Goal: Communication & Community: Ask a question

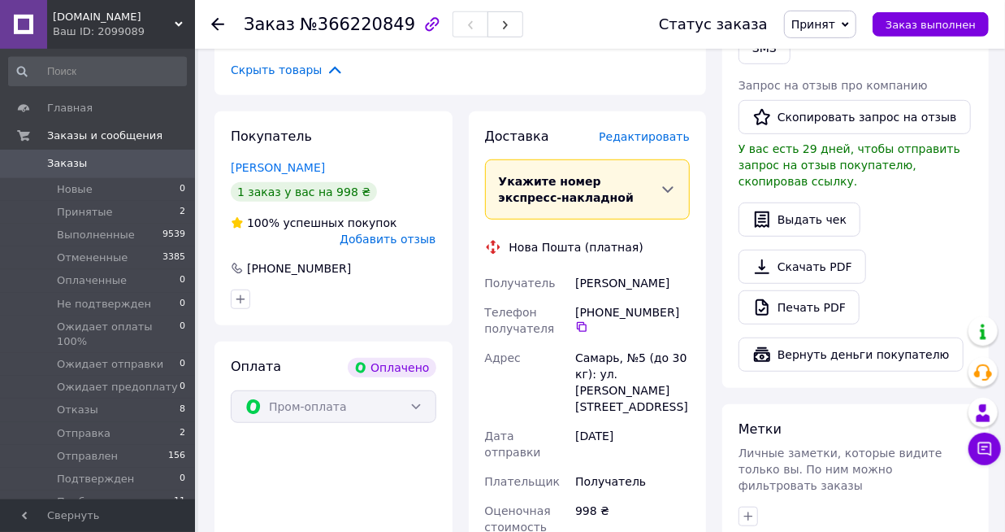
scroll to position [679, 0]
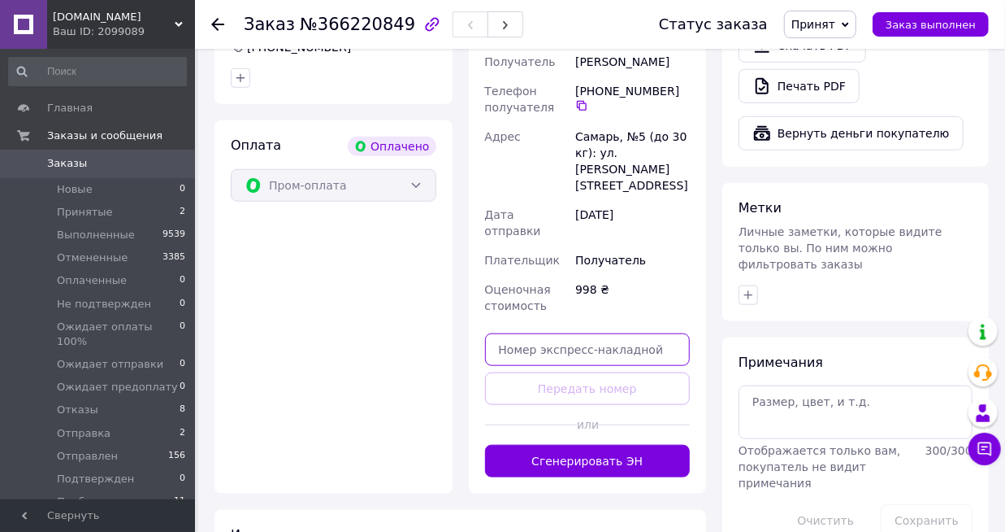
click at [614, 333] on input "text" at bounding box center [588, 349] width 206 height 33
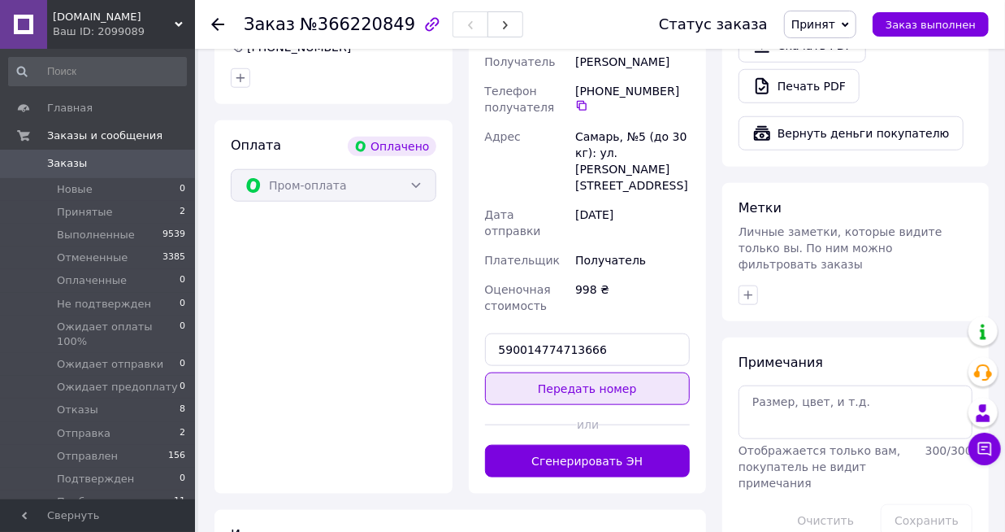
click at [606, 372] on button "Передать номер" at bounding box center [588, 388] width 206 height 33
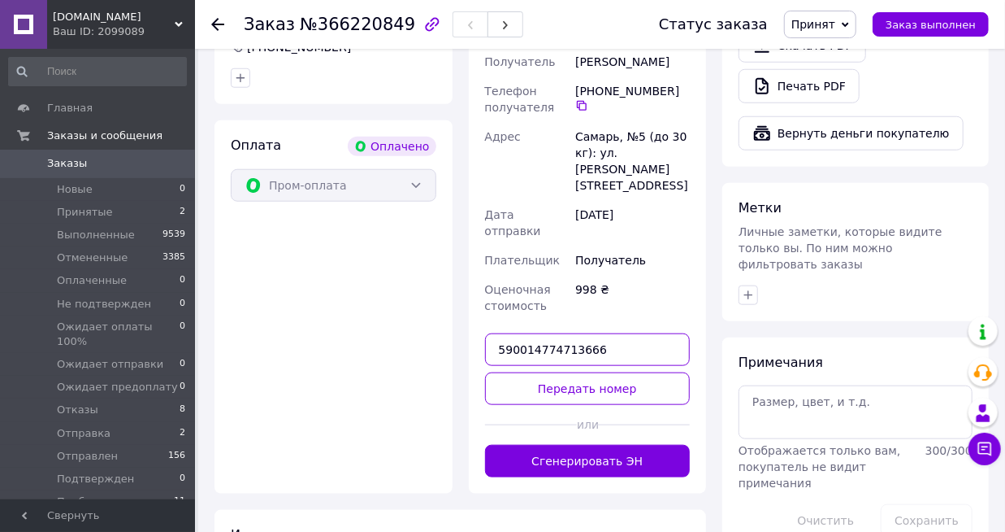
drag, startPoint x: 528, startPoint y: 306, endPoint x: 542, endPoint y: 306, distance: 13.8
click at [542, 333] on input "590014774713666" at bounding box center [588, 349] width 206 height 33
click at [544, 333] on input "590014774713666" at bounding box center [588, 349] width 206 height 33
type input "59001474713666"
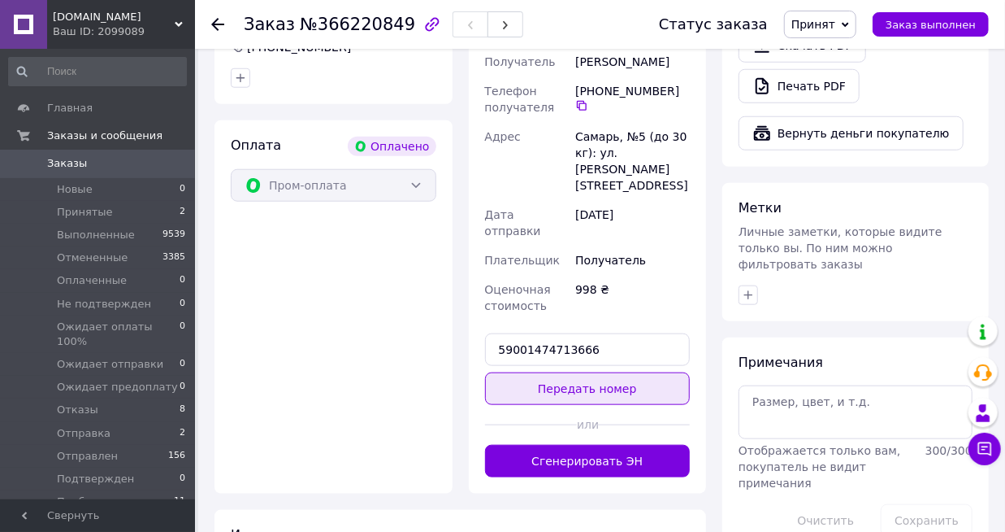
click at [623, 372] on button "Передать номер" at bounding box center [588, 388] width 206 height 33
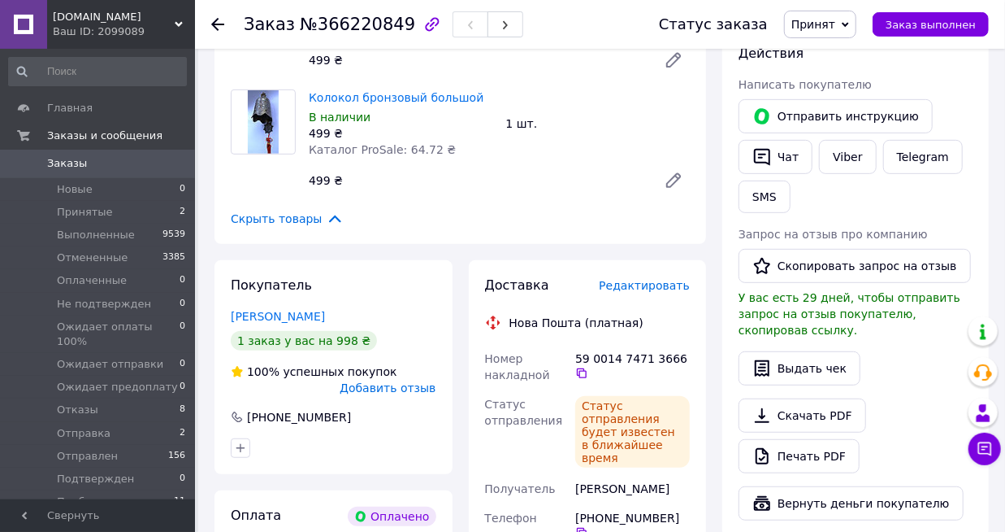
scroll to position [169, 0]
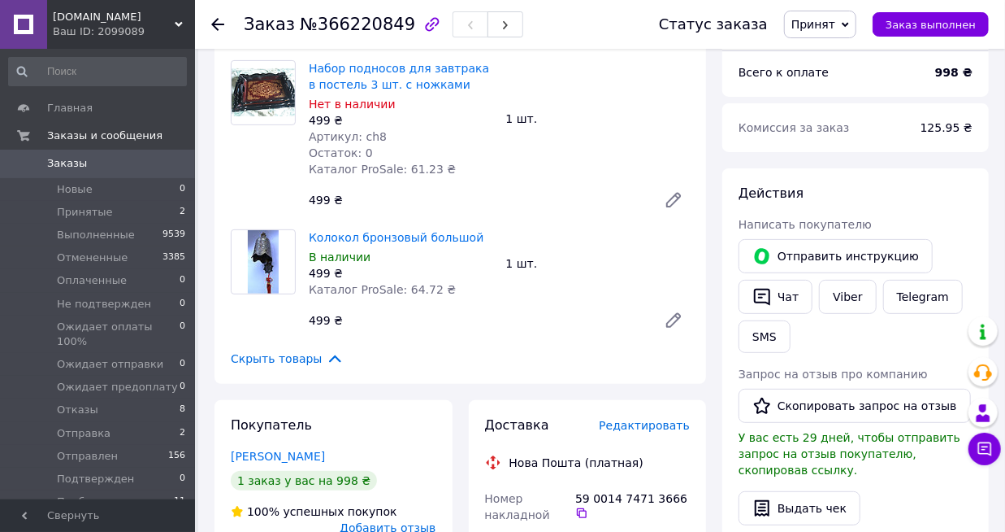
click at [830, 28] on span "Принят" at bounding box center [814, 24] width 44 height 13
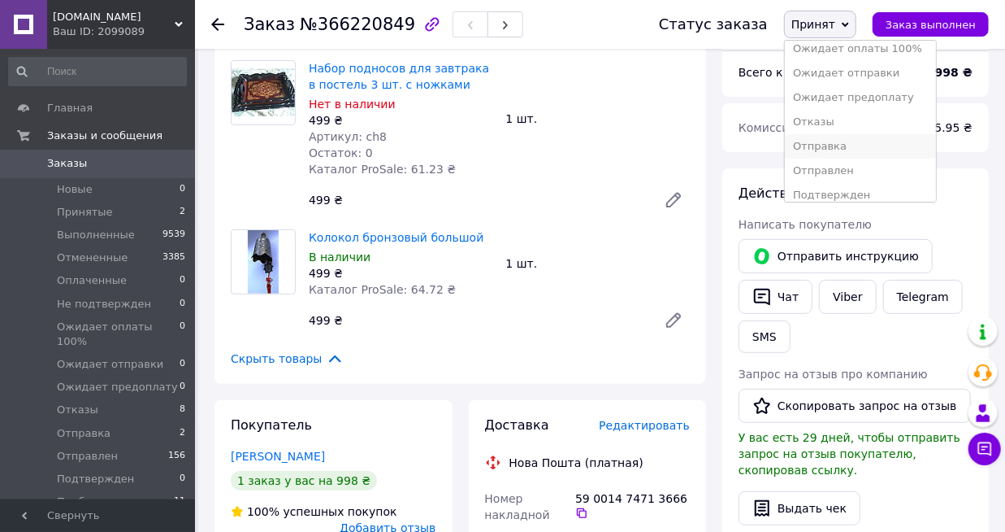
scroll to position [164, 0]
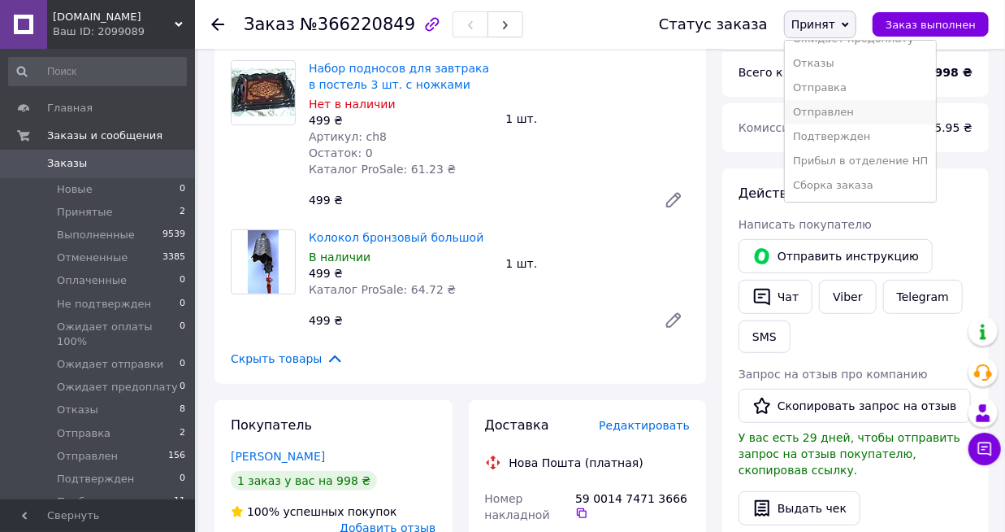
click at [855, 113] on li "Отправлен" at bounding box center [860, 112] width 151 height 24
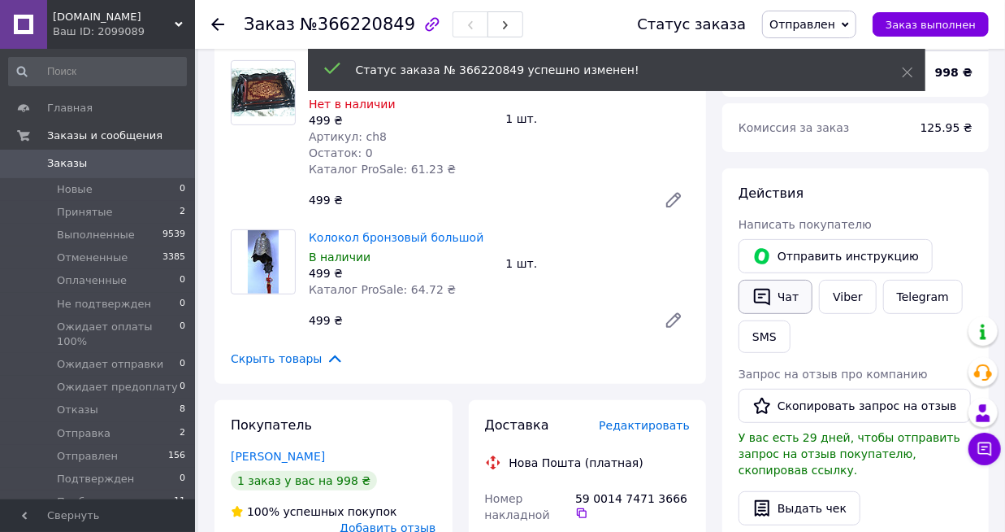
click at [782, 299] on button "Чат" at bounding box center [776, 297] width 74 height 34
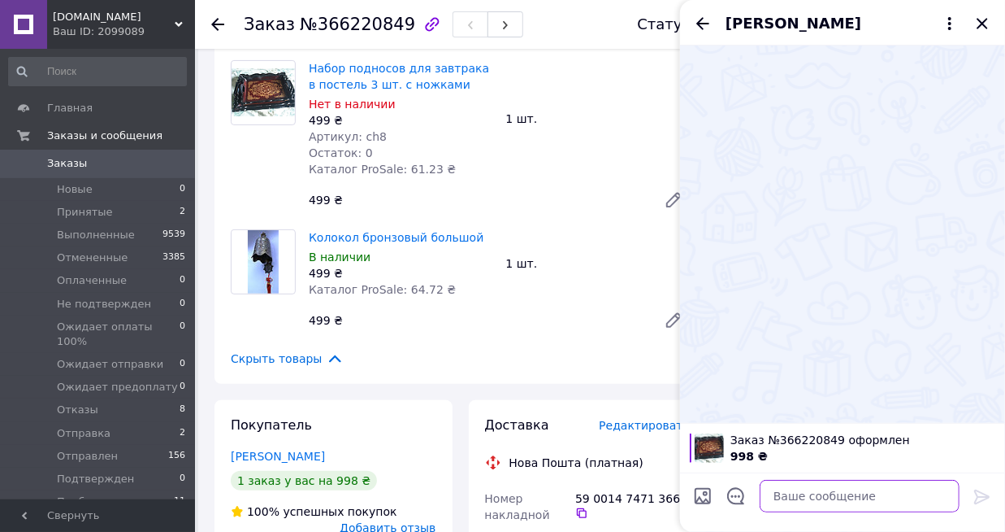
click at [836, 503] on textarea at bounding box center [860, 496] width 200 height 33
type textarea "P"
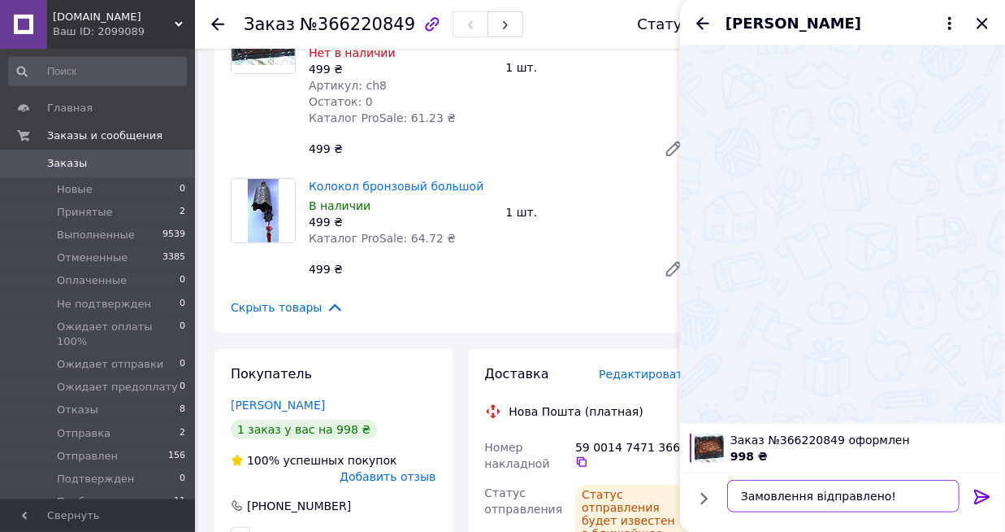
scroll to position [254, 0]
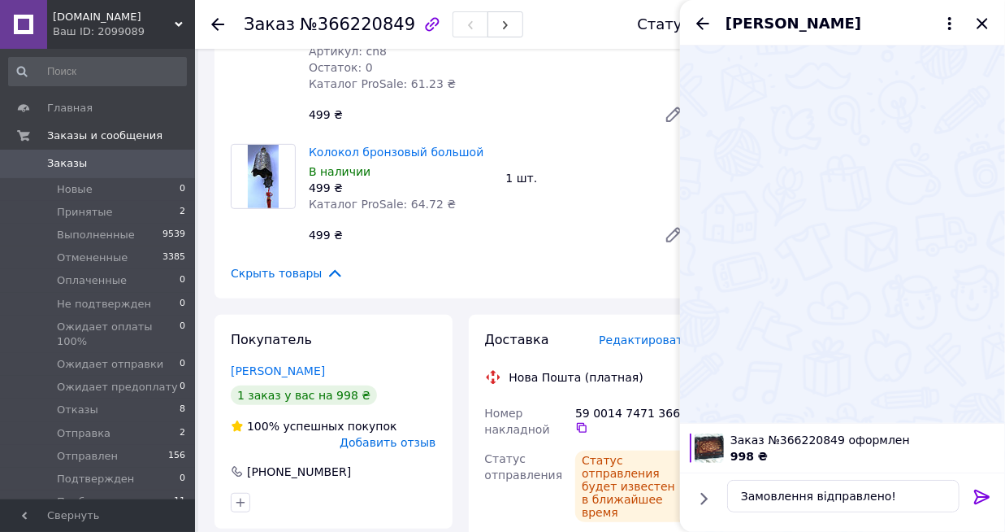
click at [612, 415] on div "59 0014 7471 3666" at bounding box center [632, 419] width 115 height 29
copy div "59 0014 7471 3666"
click at [892, 494] on textarea "Замовлення відправлено!" at bounding box center [843, 496] width 232 height 33
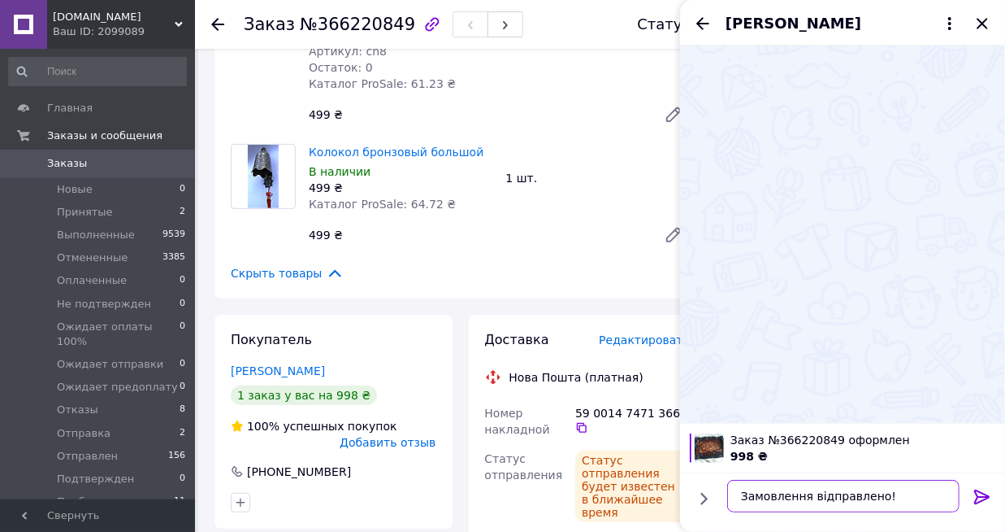
paste textarea "59 0014 7471 3666"
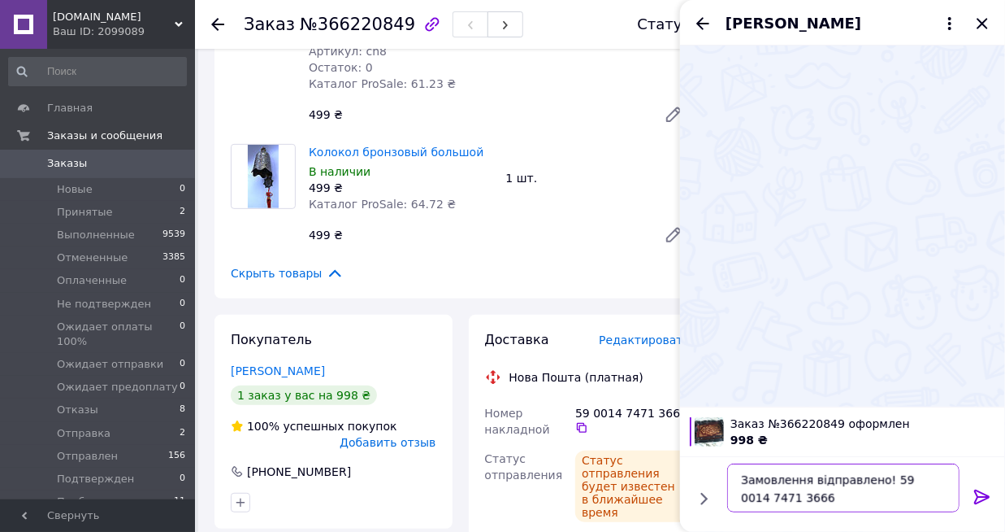
type textarea "Замовлення відправлено! 59 0014 7471 3666"
click at [982, 494] on icon at bounding box center [983, 497] width 20 height 20
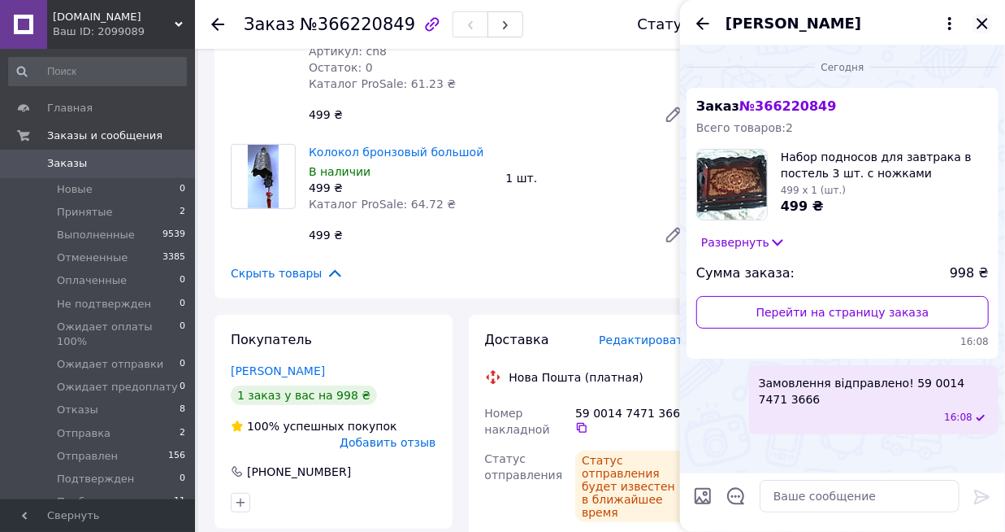
click at [988, 23] on icon "Закрыть" at bounding box center [983, 24] width 20 height 20
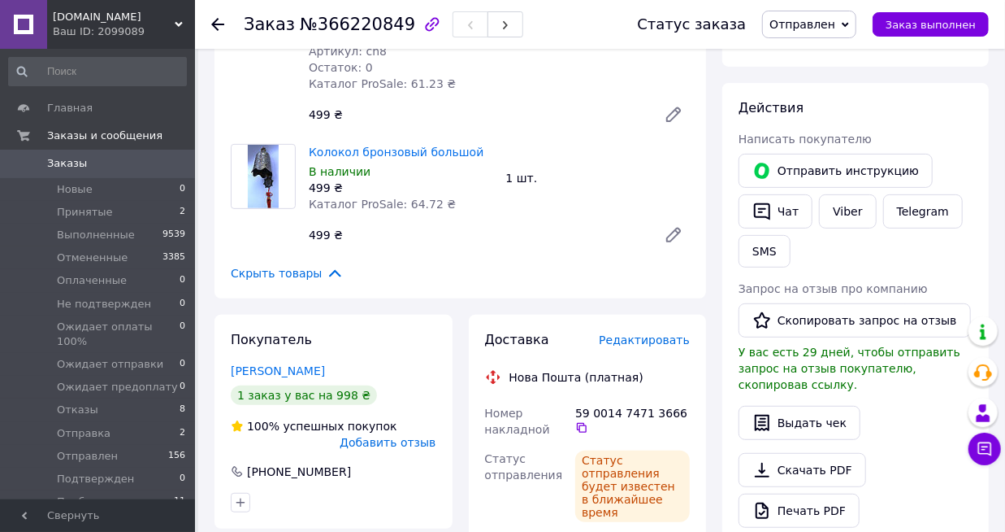
click at [130, 172] on link "Заказы 0" at bounding box center [97, 164] width 195 height 28
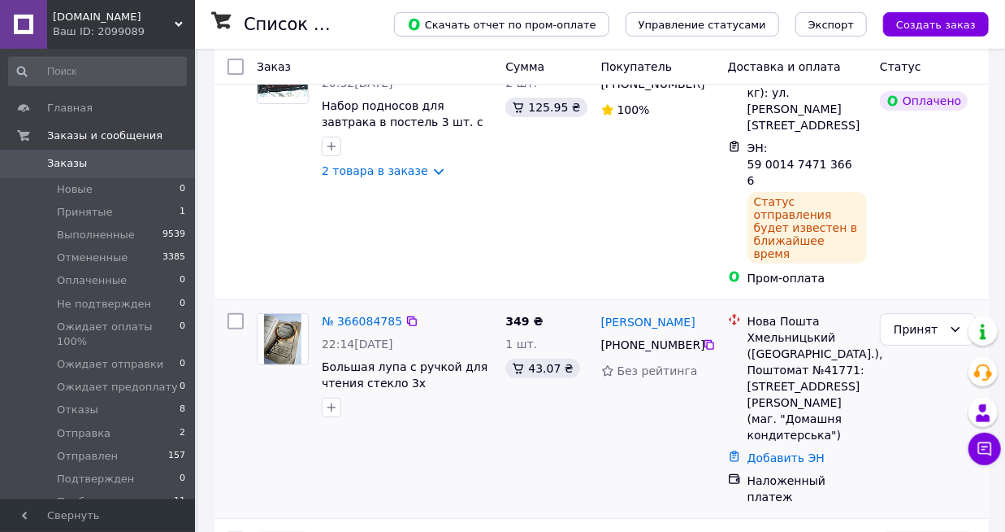
scroll to position [169, 0]
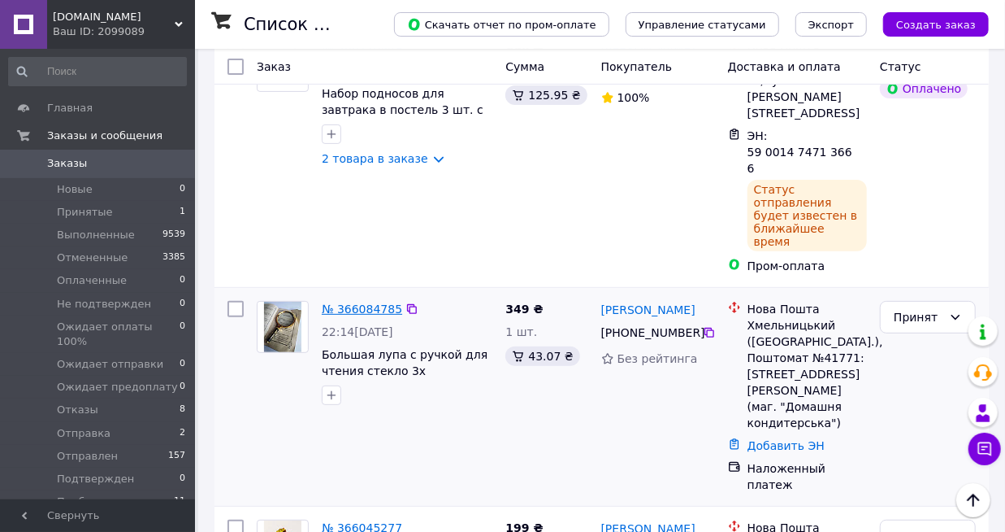
click at [363, 302] on link "№ 366084785" at bounding box center [362, 308] width 80 height 13
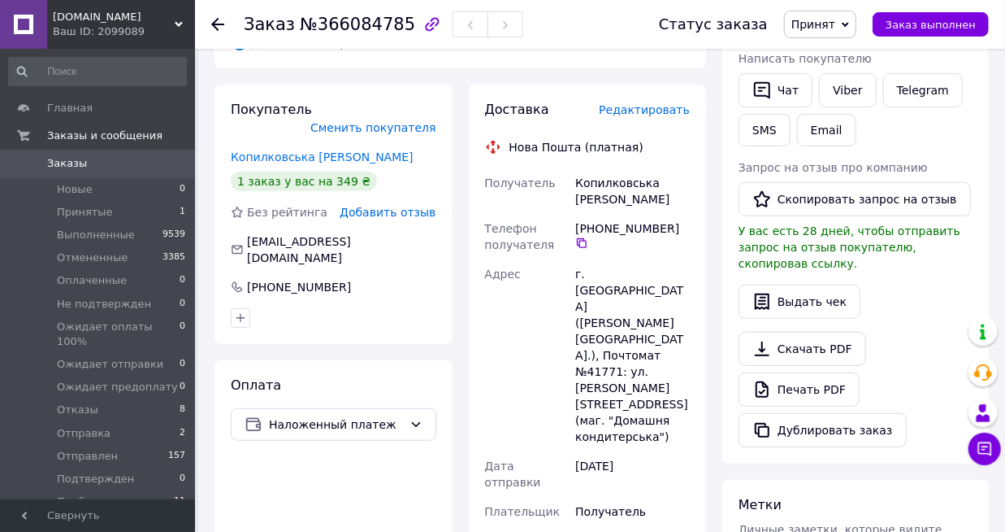
scroll to position [593, 0]
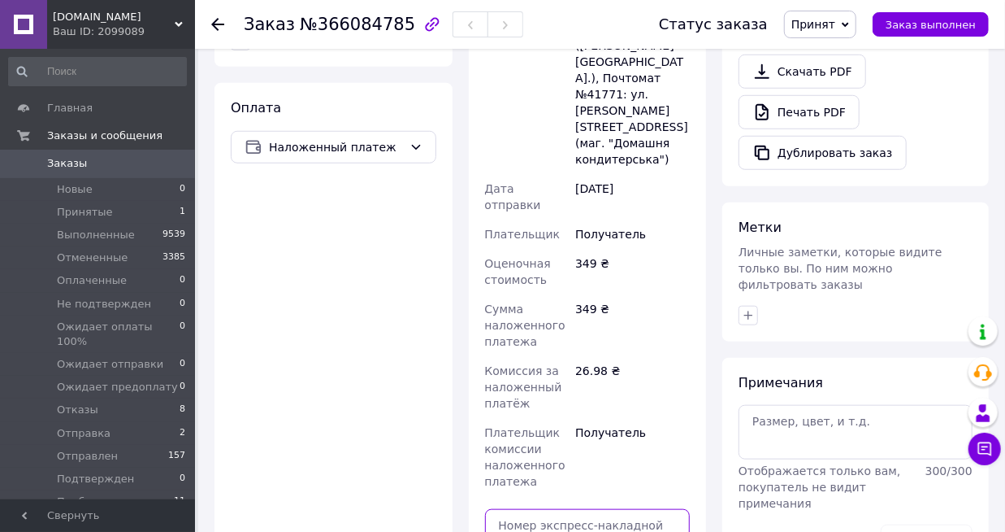
click at [592, 509] on input "text" at bounding box center [588, 525] width 206 height 33
type input "59001474293034"
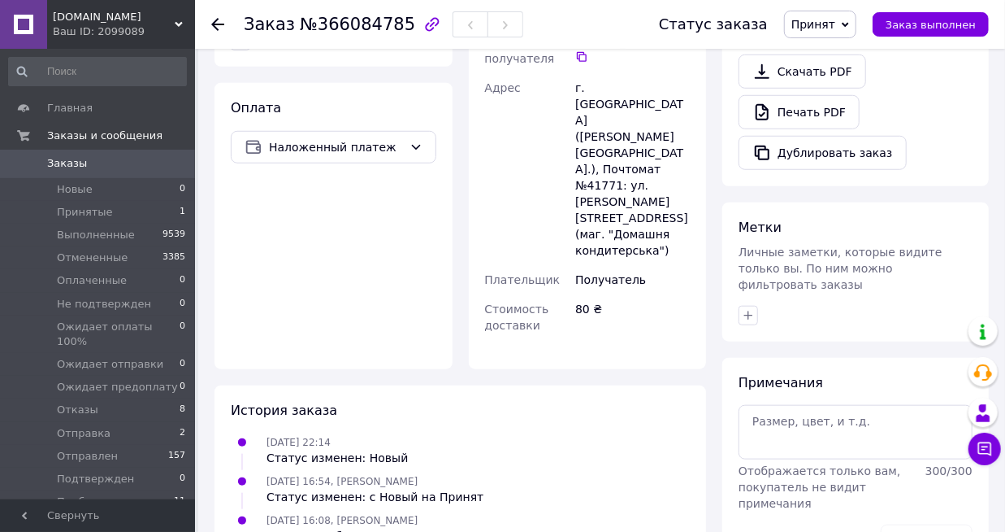
click at [835, 26] on span "Принят" at bounding box center [814, 24] width 44 height 13
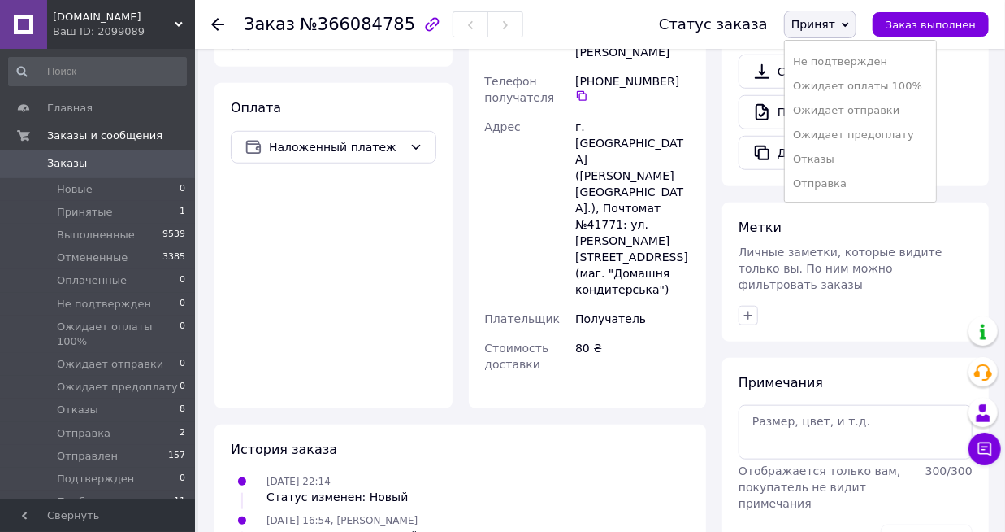
scroll to position [164, 0]
click at [870, 111] on li "Отправлен" at bounding box center [860, 112] width 151 height 24
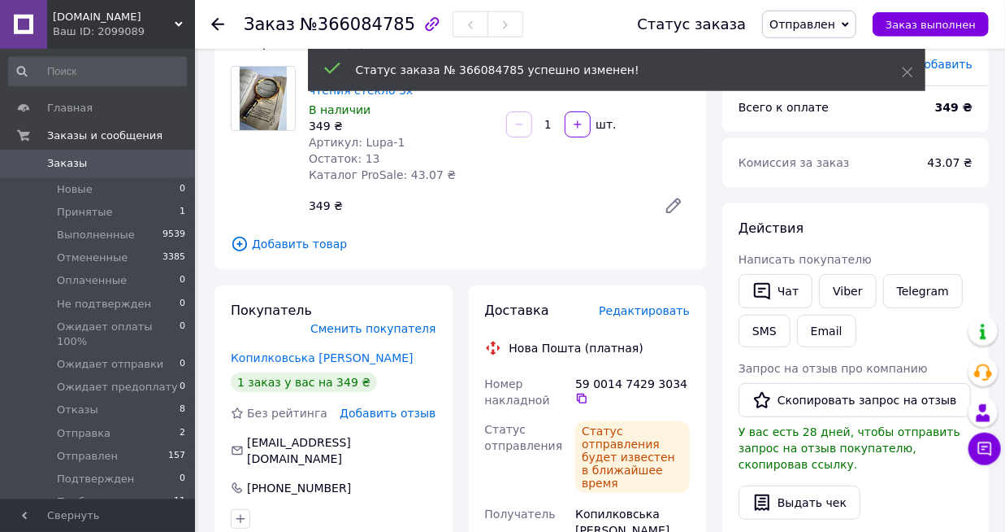
scroll to position [0, 0]
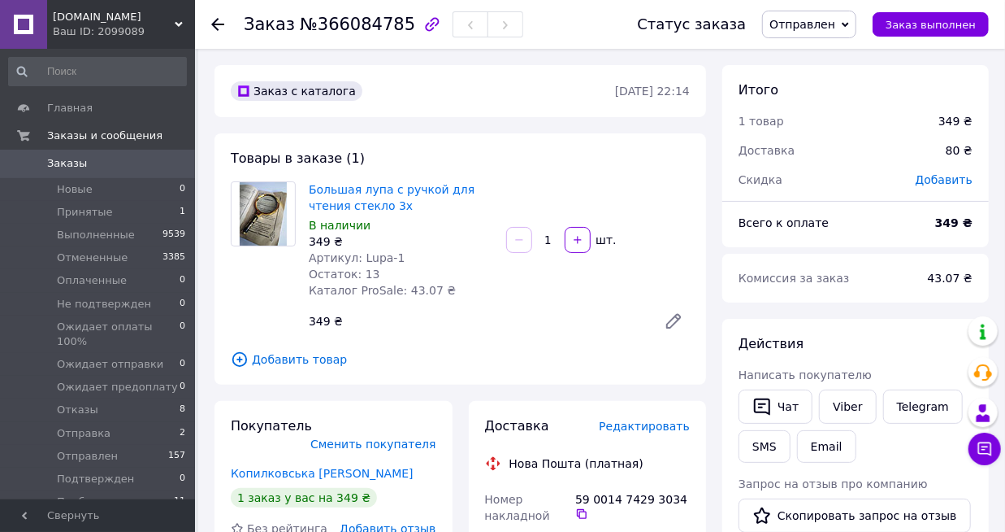
click at [141, 163] on span "Заказы" at bounding box center [98, 163] width 103 height 15
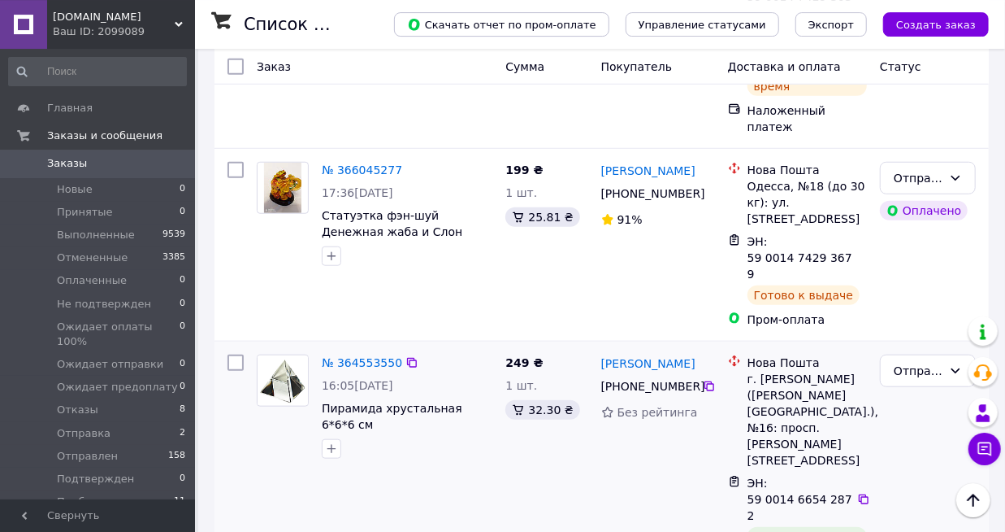
scroll to position [593, 0]
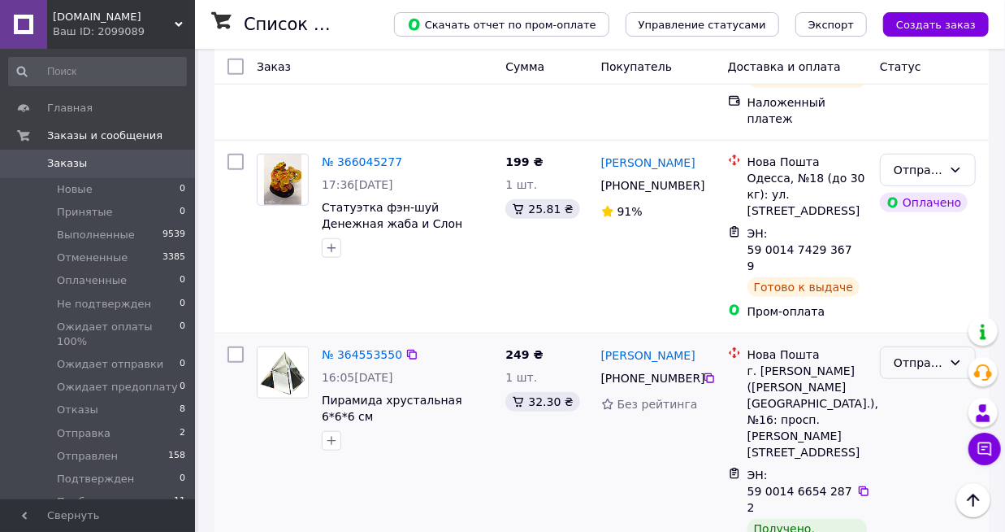
click at [927, 354] on div "Отправлен" at bounding box center [918, 363] width 49 height 18
click at [923, 252] on li "Выполнен" at bounding box center [928, 255] width 94 height 29
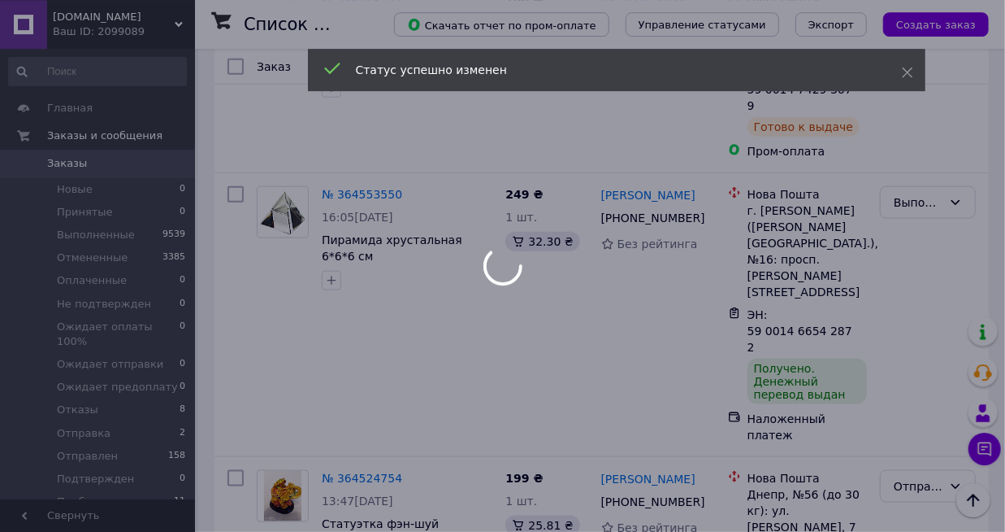
scroll to position [763, 0]
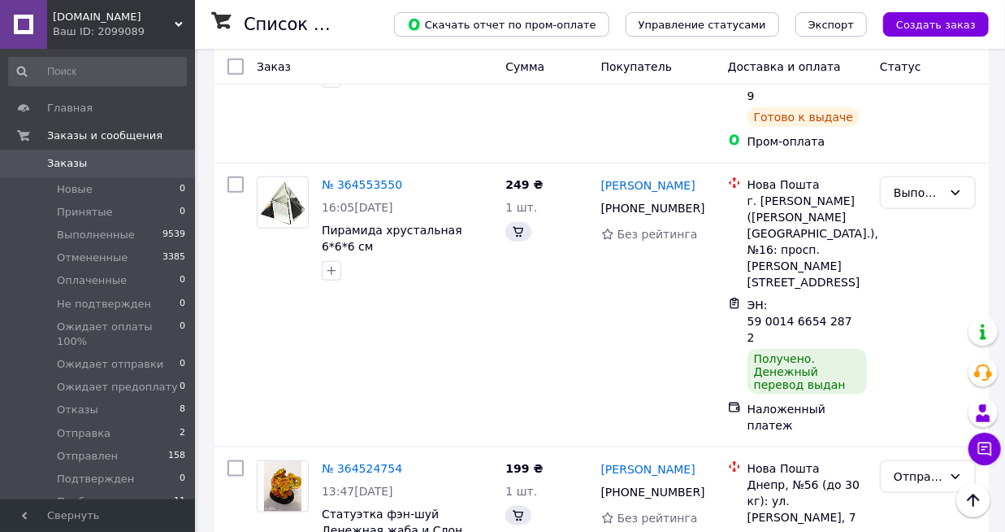
click at [943, 460] on div "Отправлен" at bounding box center [928, 476] width 96 height 33
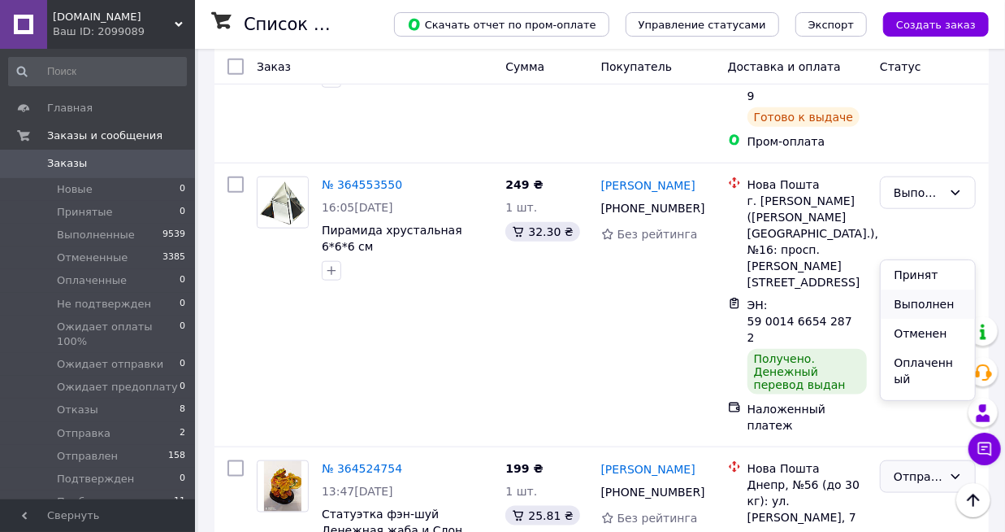
click at [932, 302] on li "Выполнен" at bounding box center [928, 303] width 94 height 29
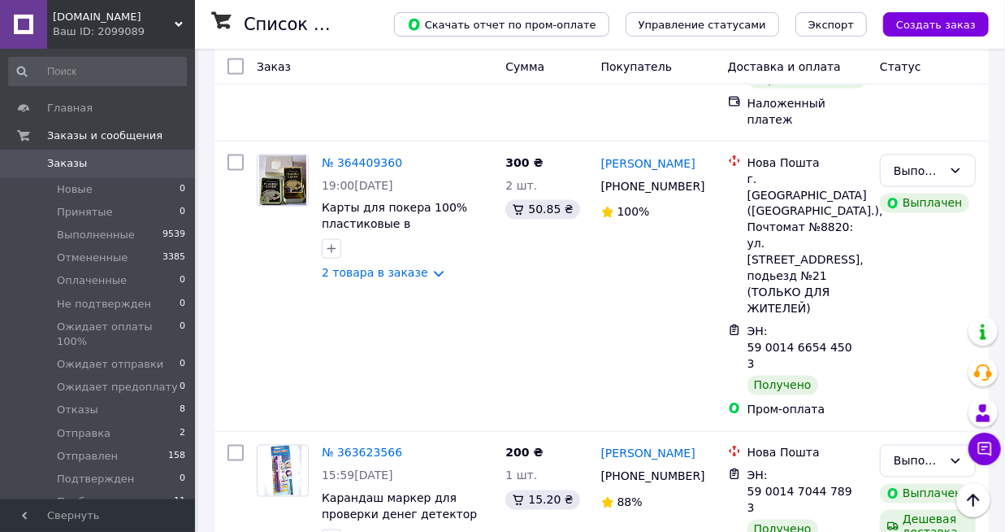
scroll to position [1442, 0]
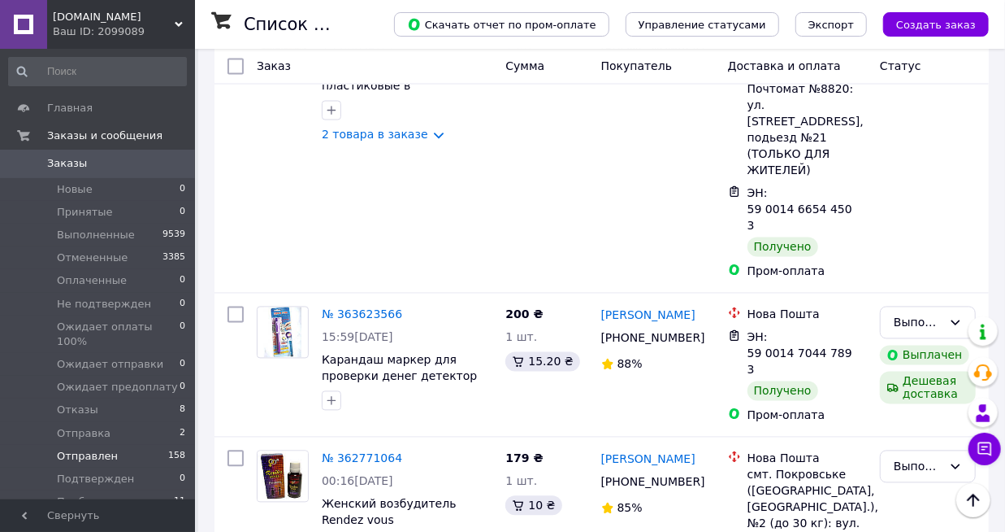
click at [94, 449] on span "Отправлен" at bounding box center [87, 456] width 61 height 15
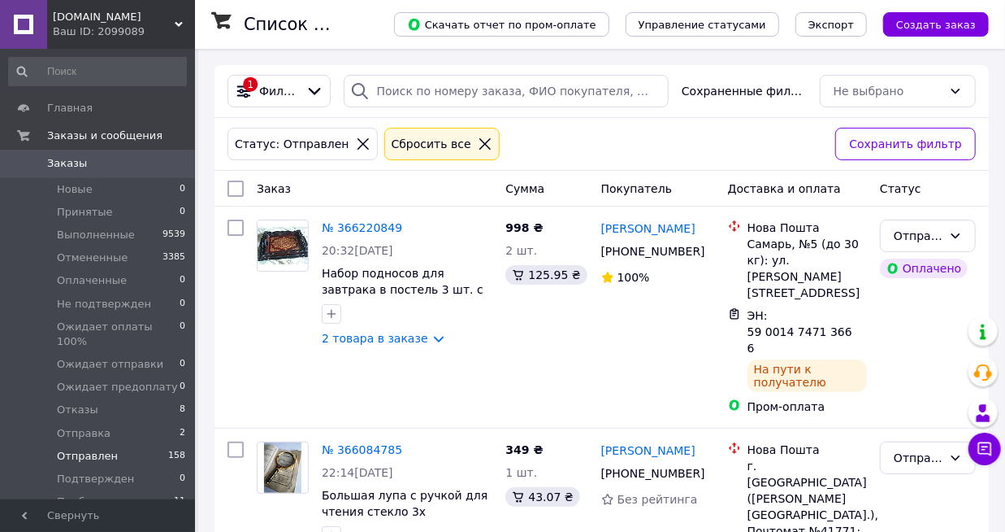
click at [119, 514] on span "Свернуть" at bounding box center [97, 515] width 195 height 33
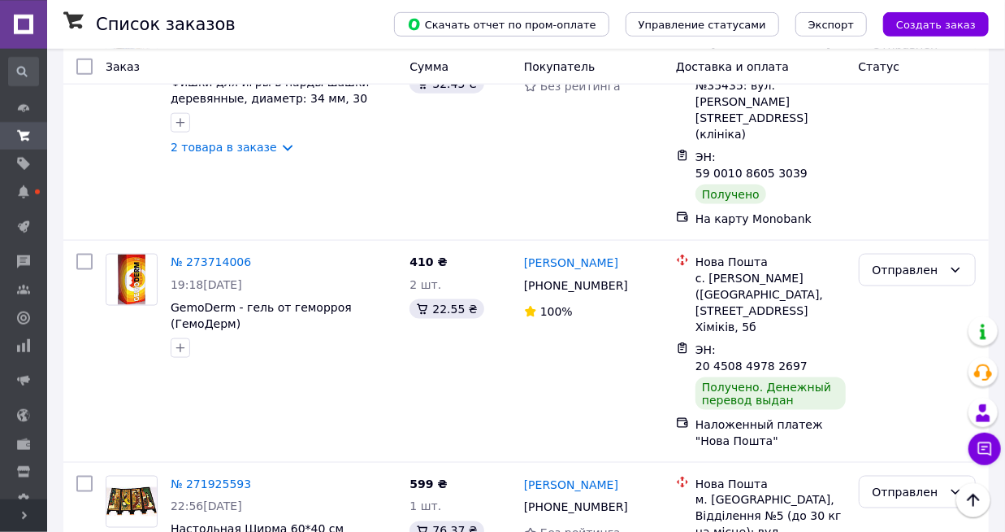
scroll to position [16625, 0]
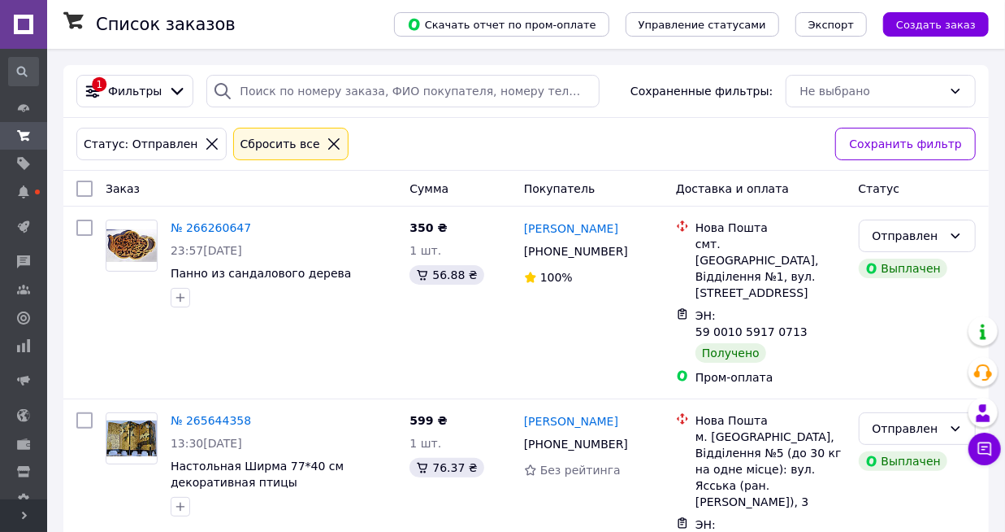
click at [84, 189] on input "checkbox" at bounding box center [84, 188] width 16 height 16
checkbox input "true"
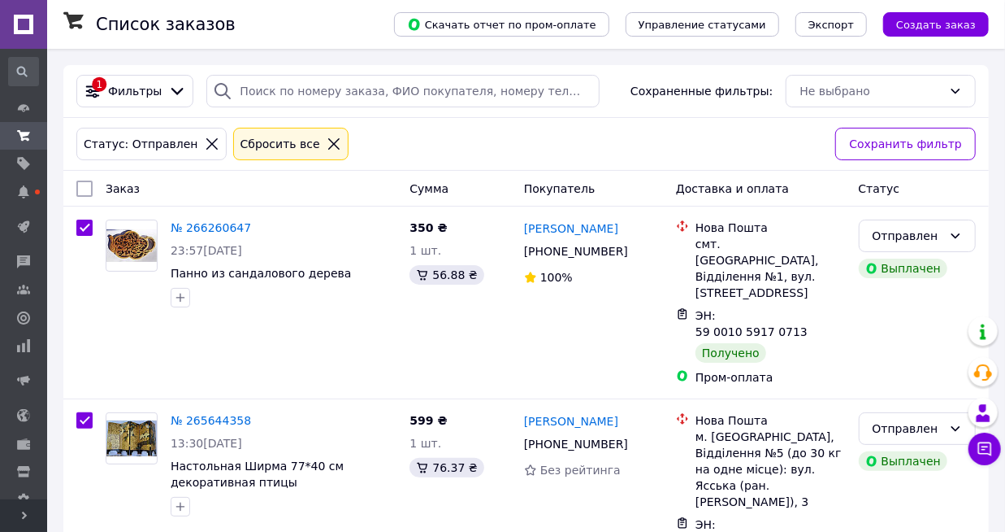
checkbox input "true"
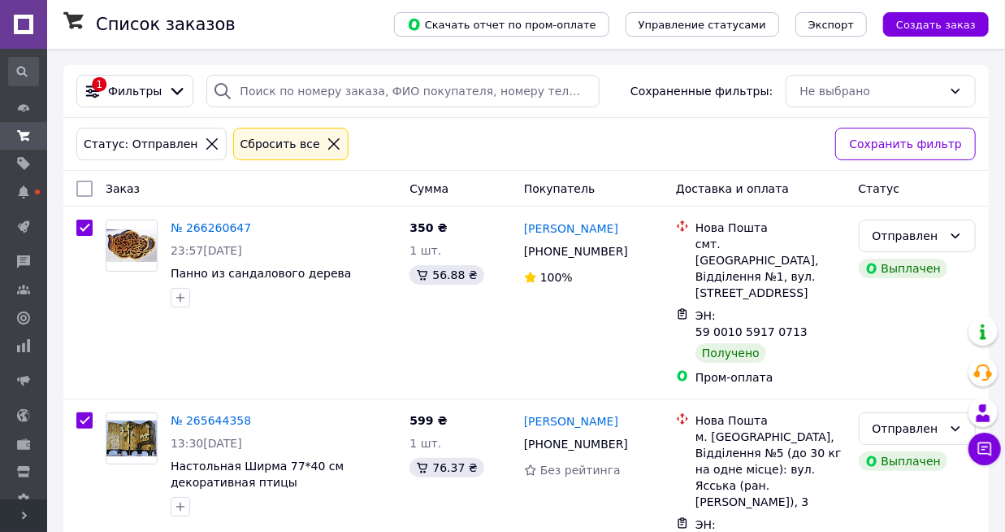
checkbox input "true"
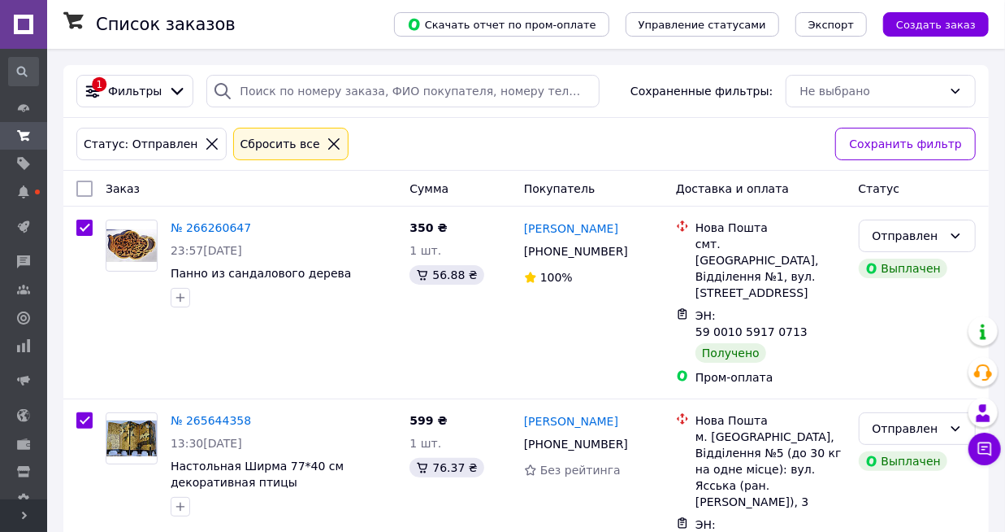
checkbox input "true"
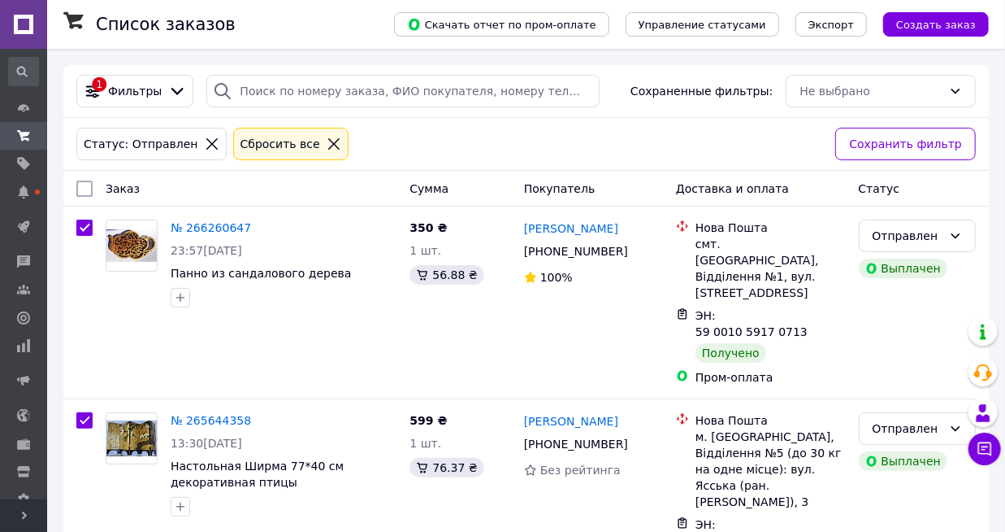
checkbox input "true"
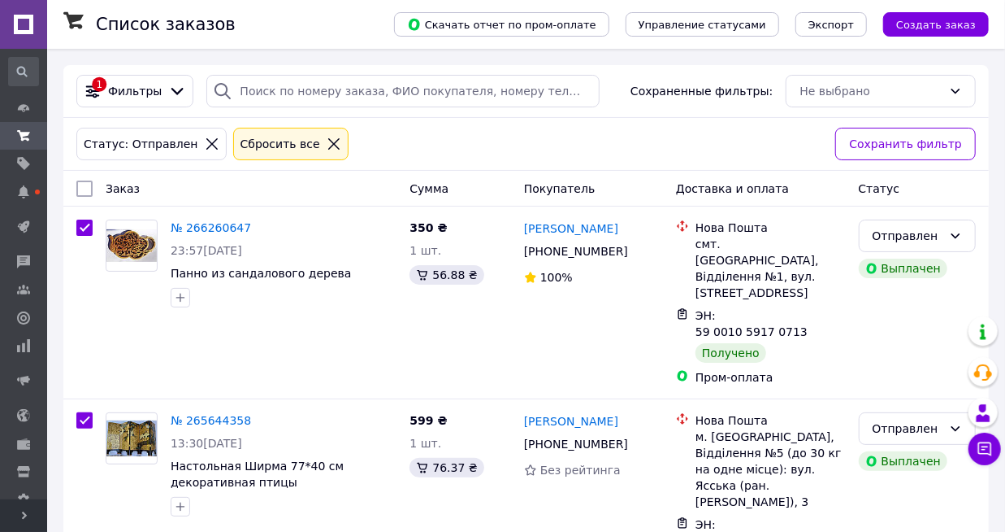
checkbox input "true"
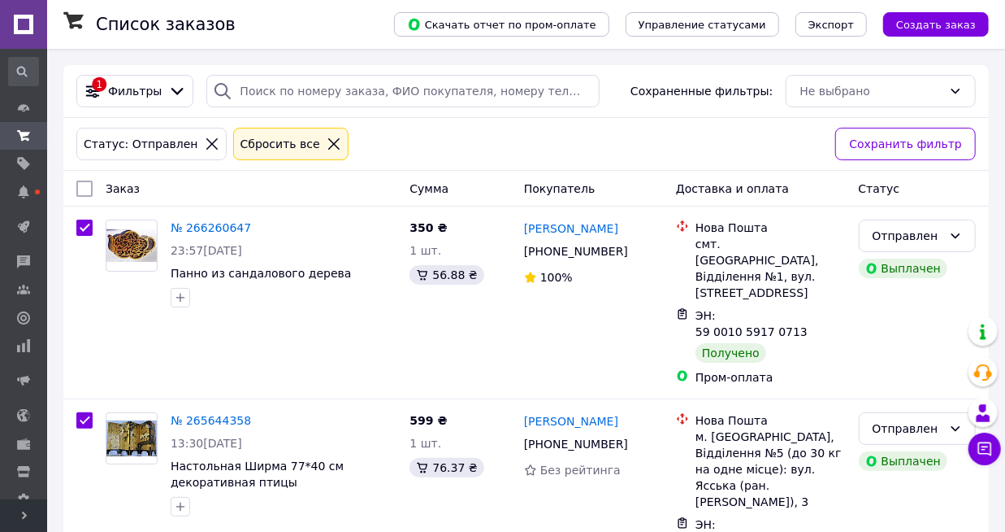
checkbox input "true"
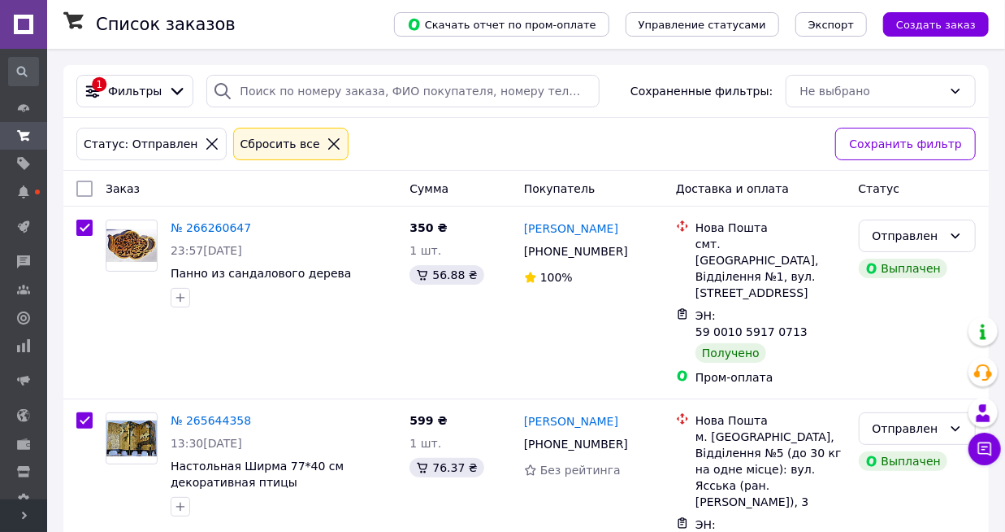
checkbox input "true"
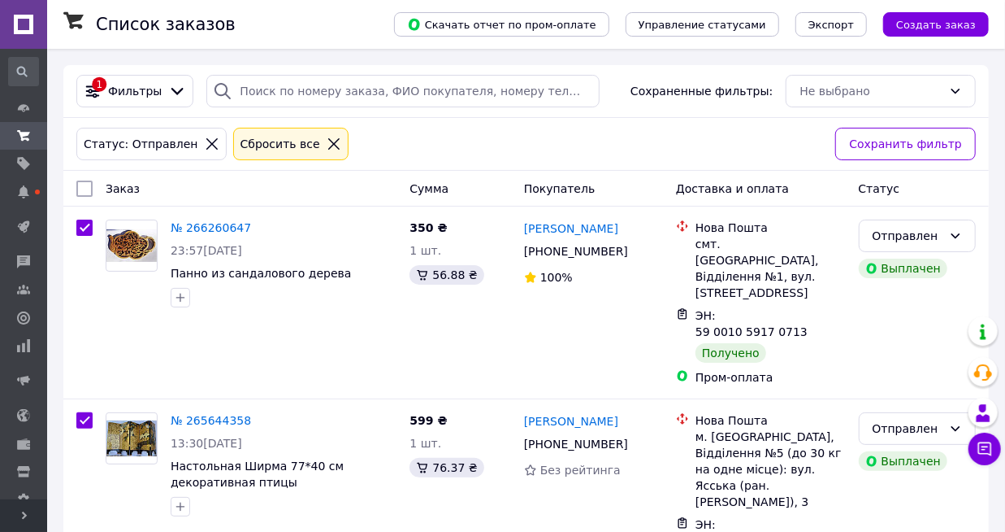
checkbox input "true"
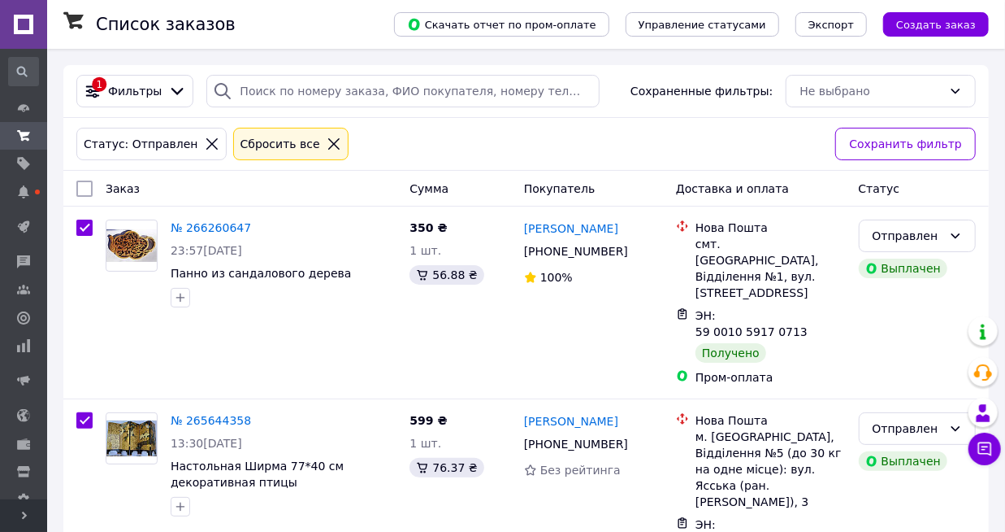
checkbox input "true"
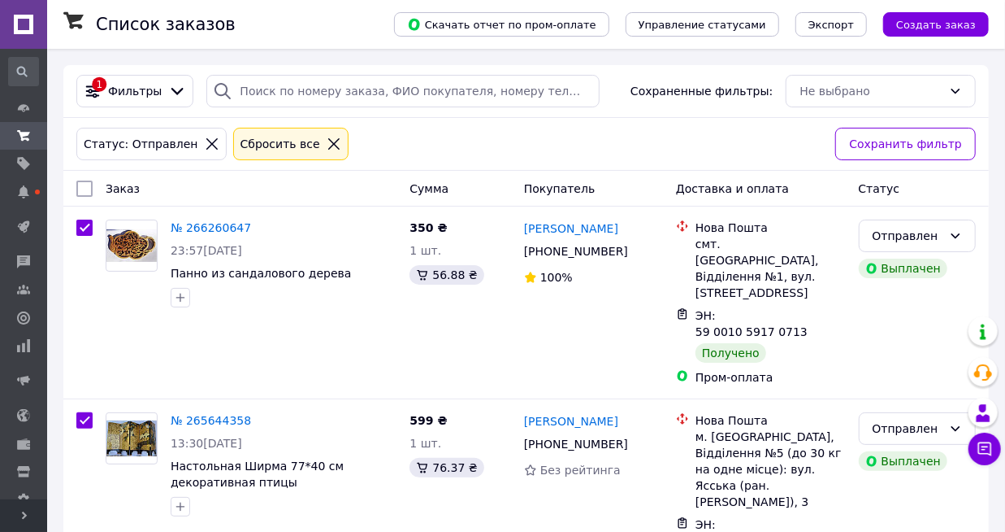
checkbox input "true"
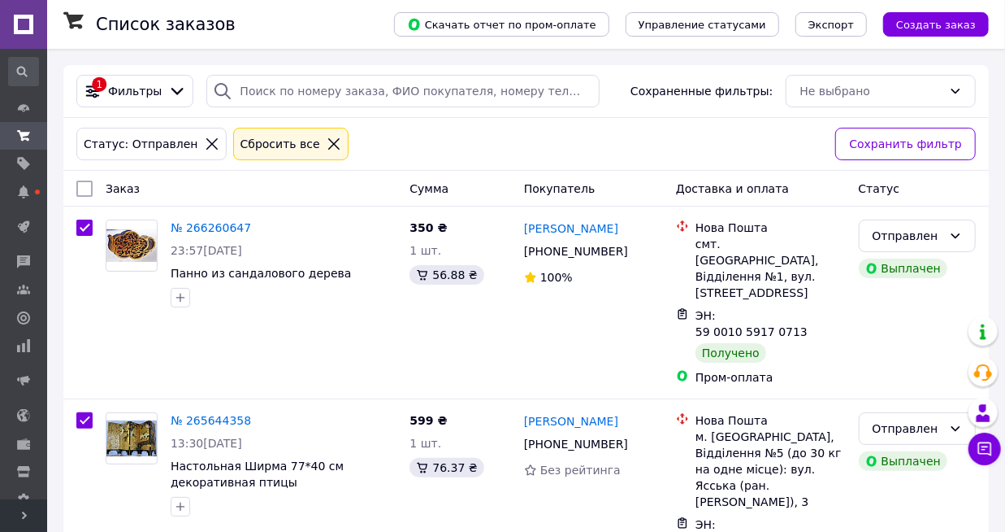
checkbox input "true"
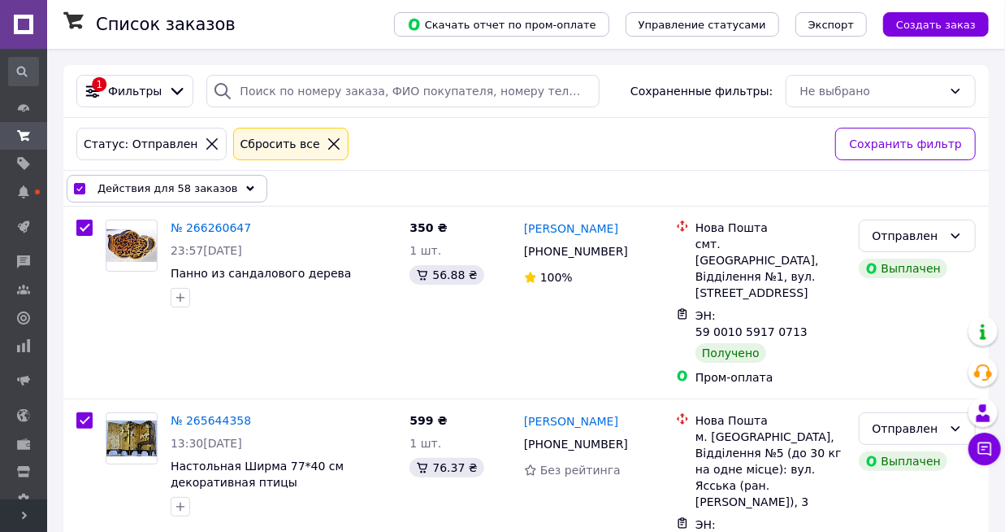
click at [246, 190] on use at bounding box center [250, 187] width 8 height 5
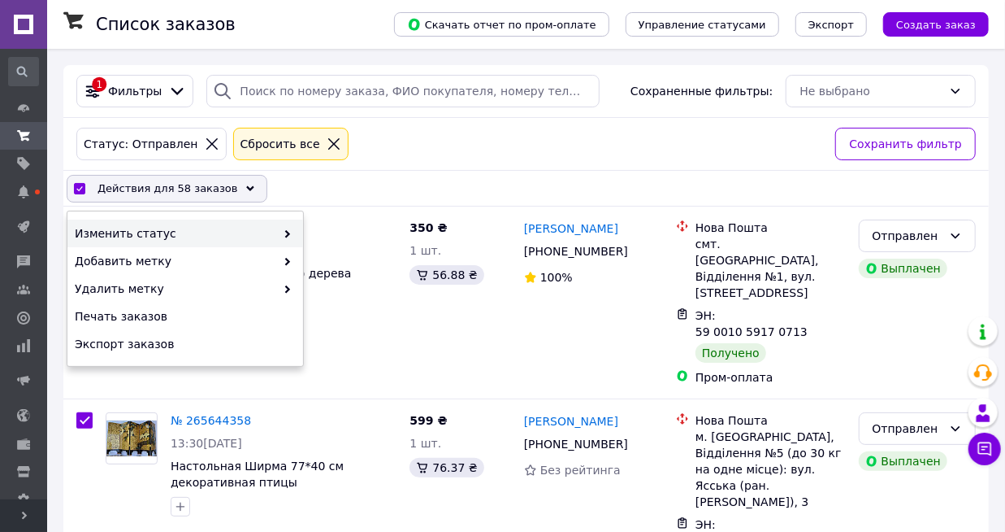
click at [241, 224] on div "Изменить статус" at bounding box center [185, 233] width 236 height 28
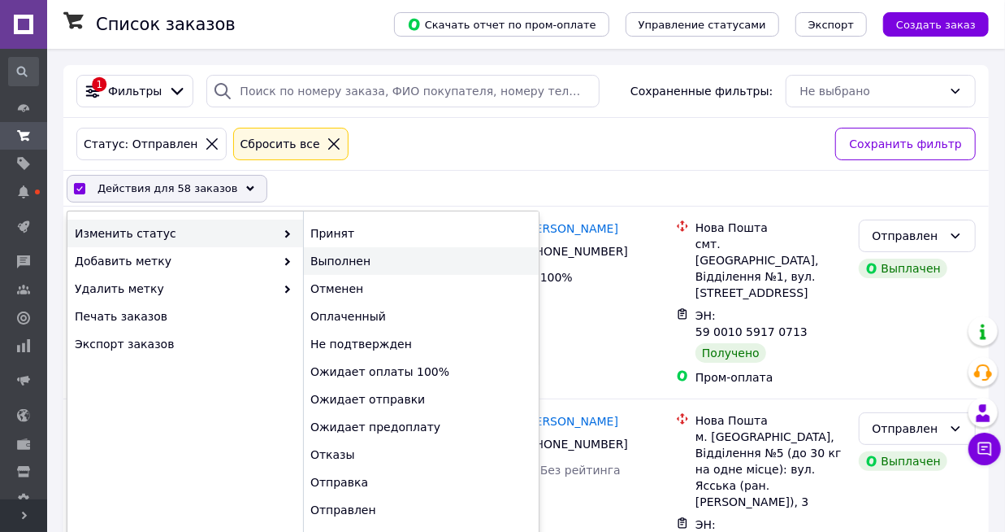
click at [357, 261] on div "Выполнен" at bounding box center [421, 261] width 236 height 28
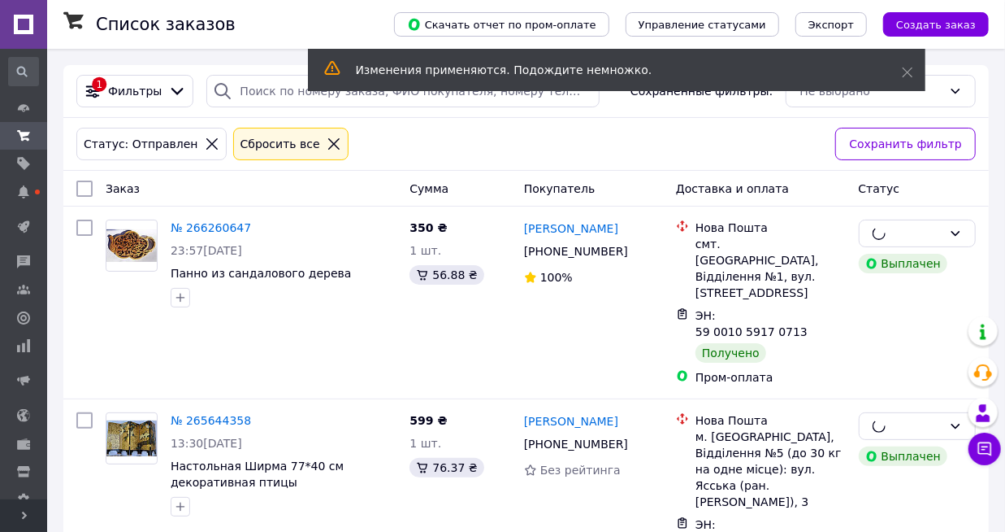
checkbox input "false"
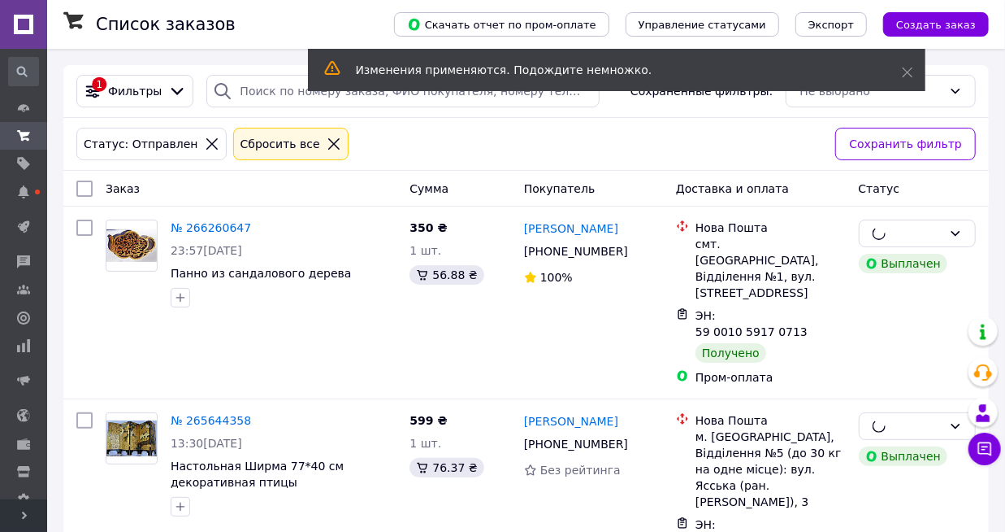
checkbox input "false"
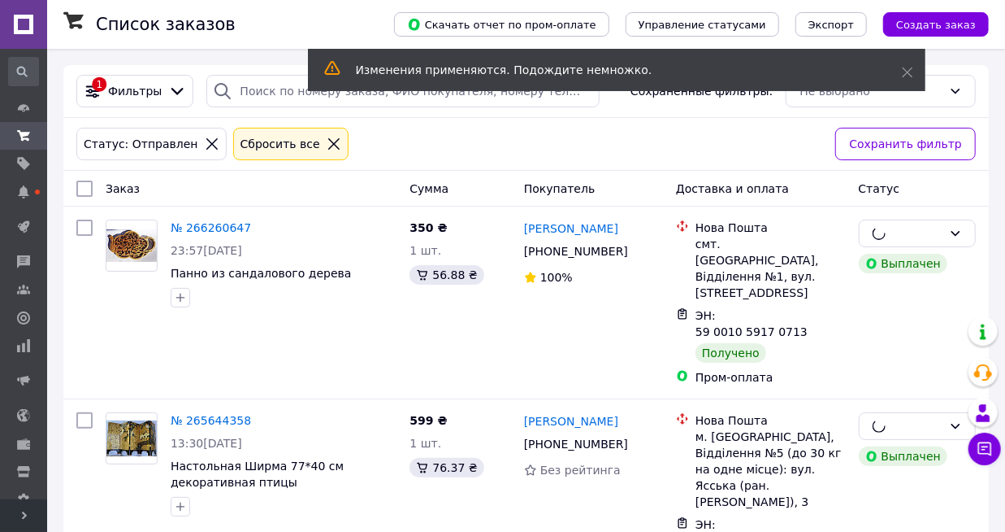
checkbox input "false"
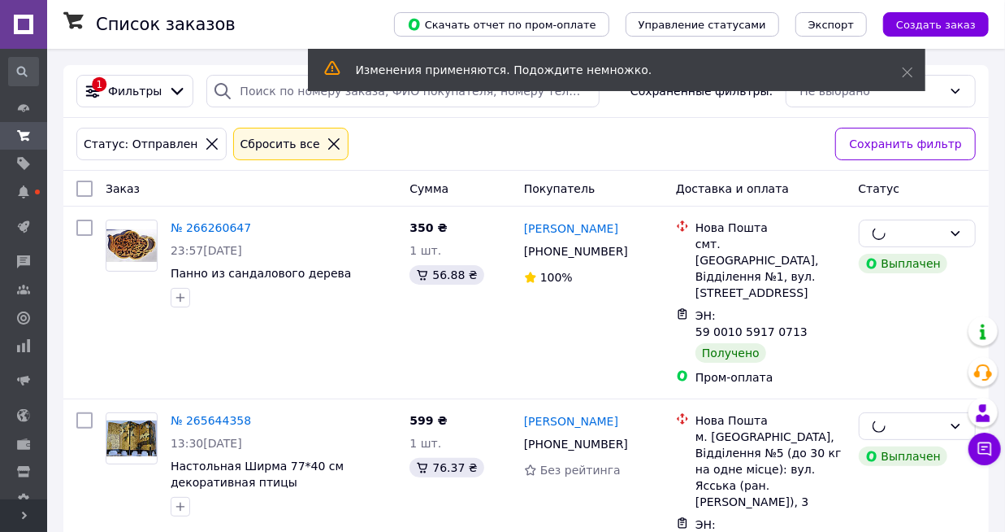
checkbox input "false"
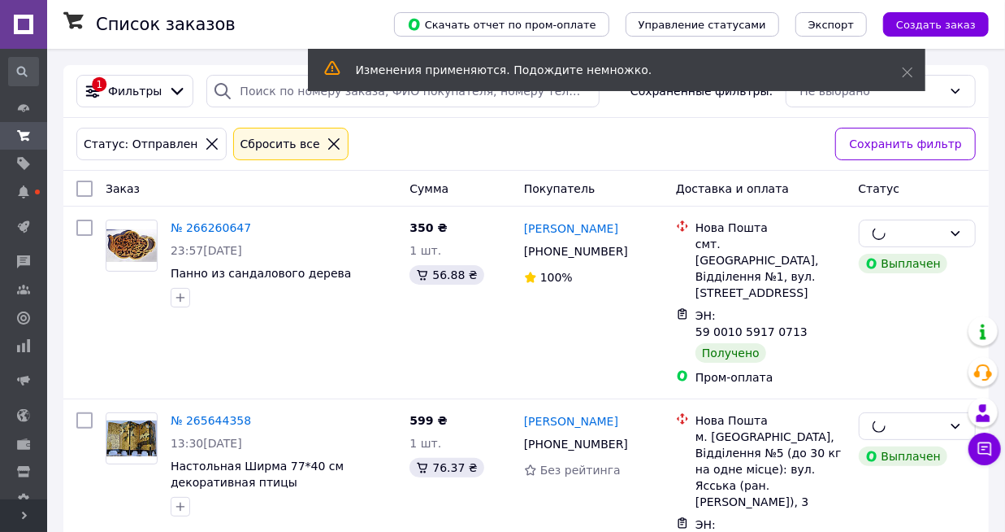
checkbox input "false"
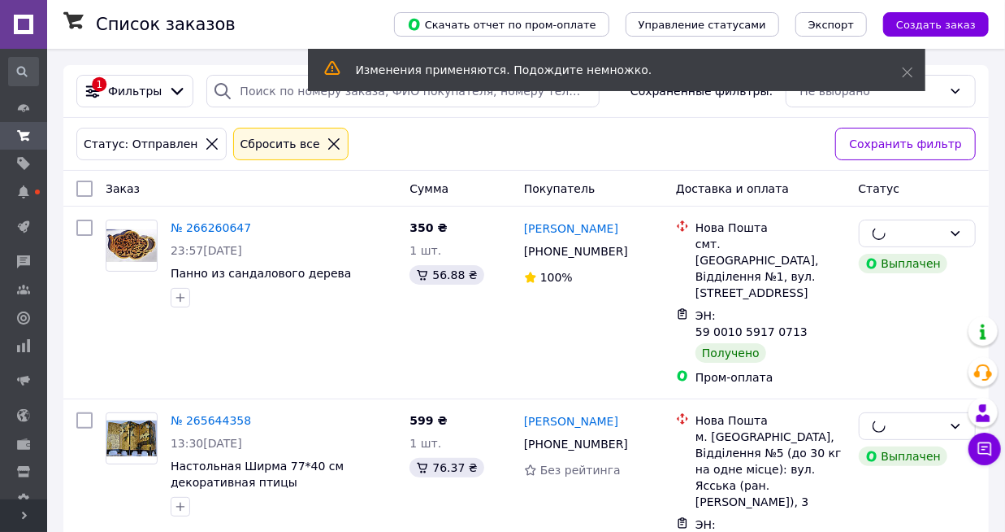
checkbox input "false"
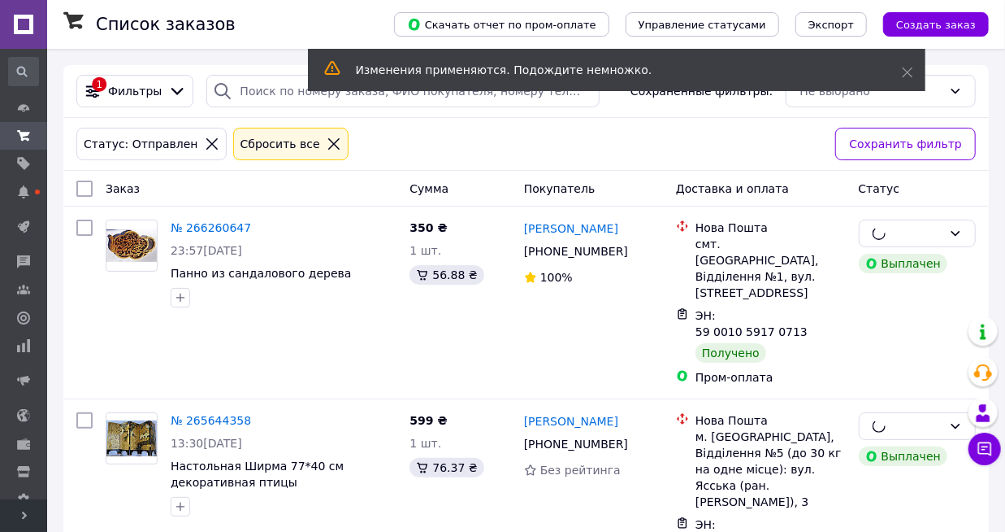
checkbox input "false"
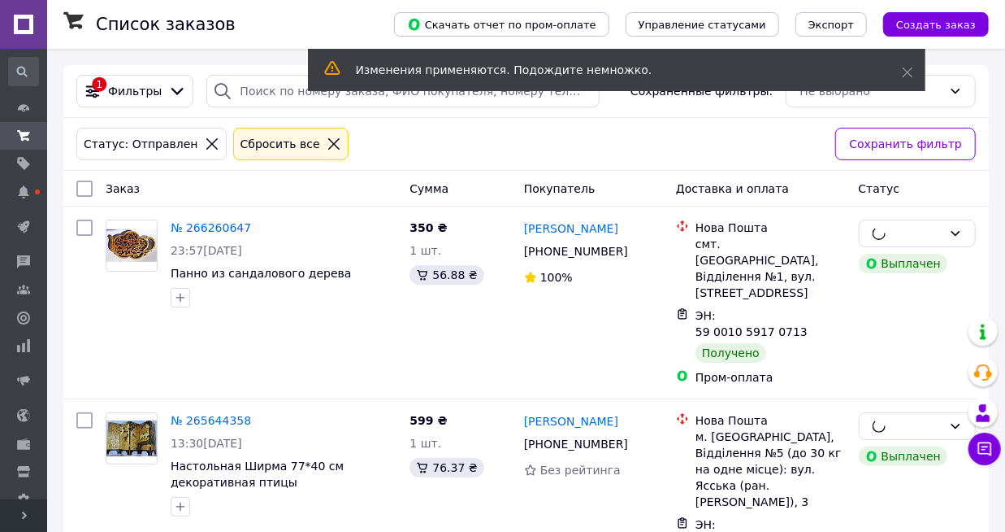
checkbox input "false"
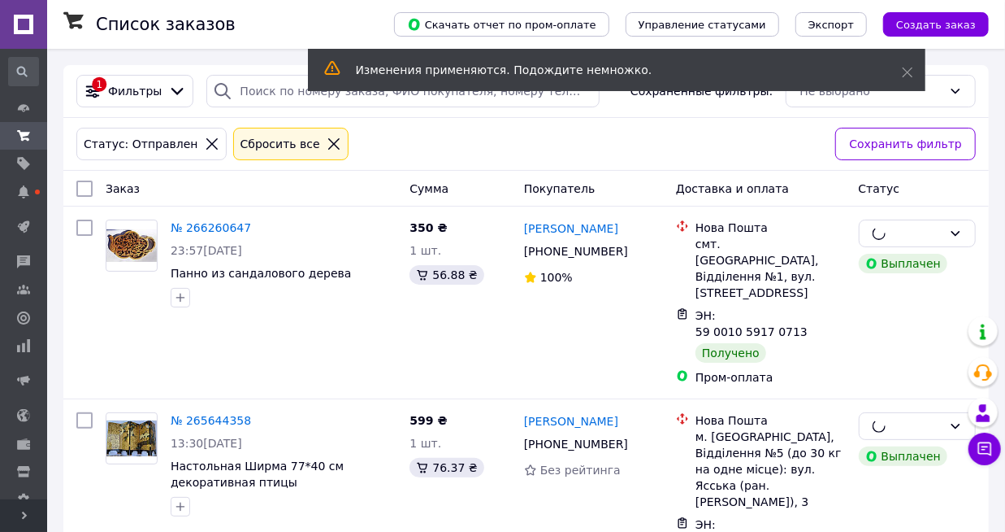
checkbox input "false"
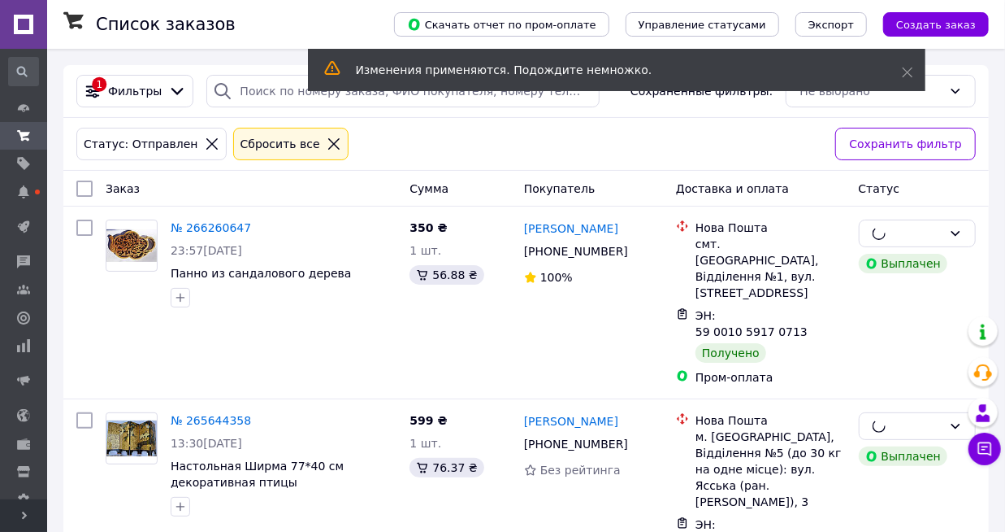
checkbox input "false"
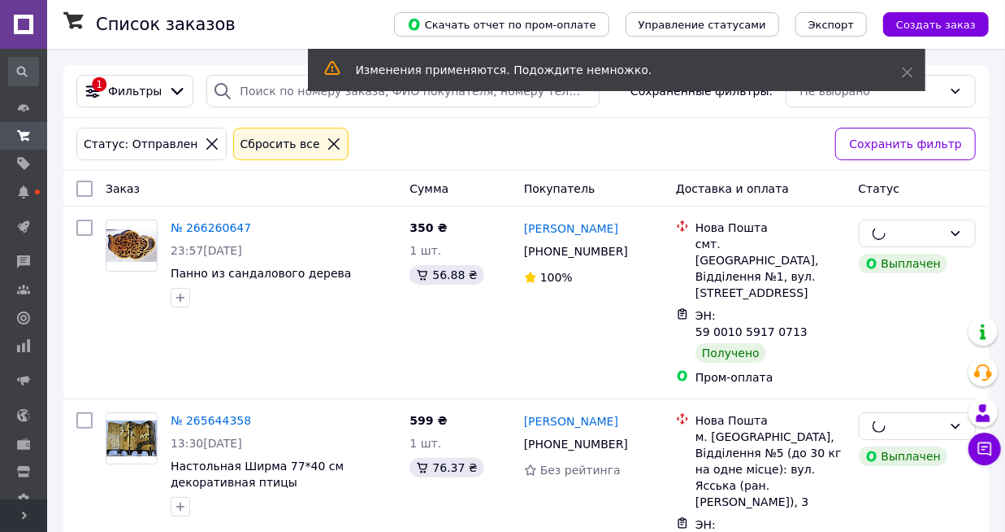
checkbox input "false"
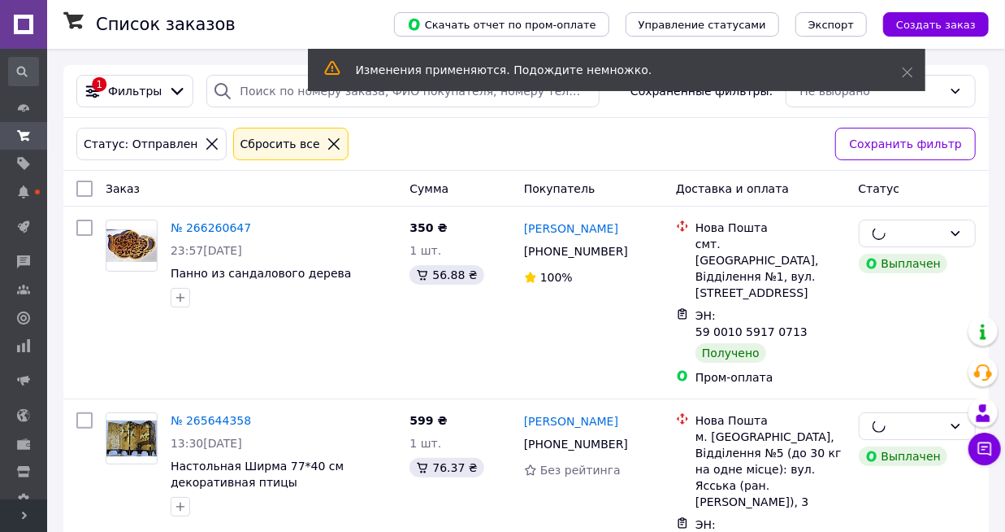
checkbox input "false"
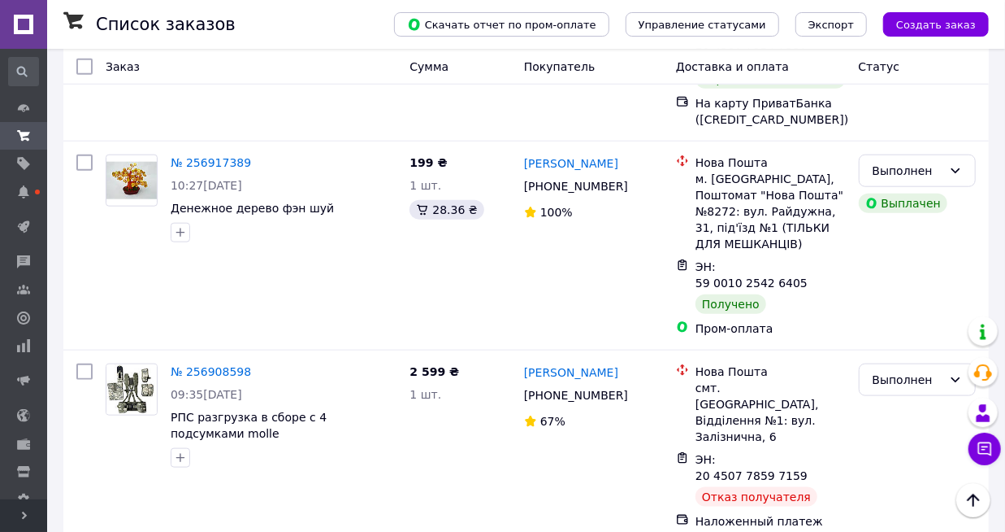
scroll to position [9594, 0]
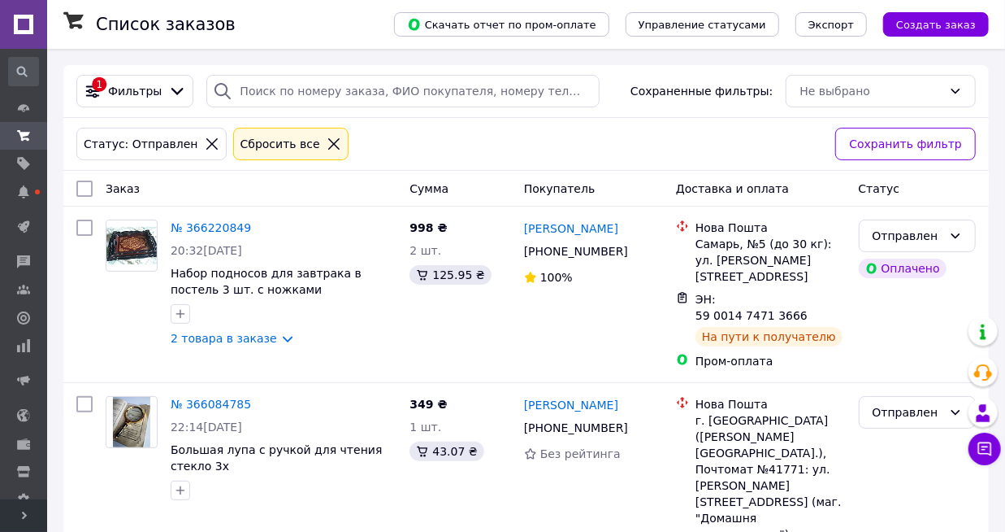
click at [92, 184] on input "checkbox" at bounding box center [84, 188] width 16 height 16
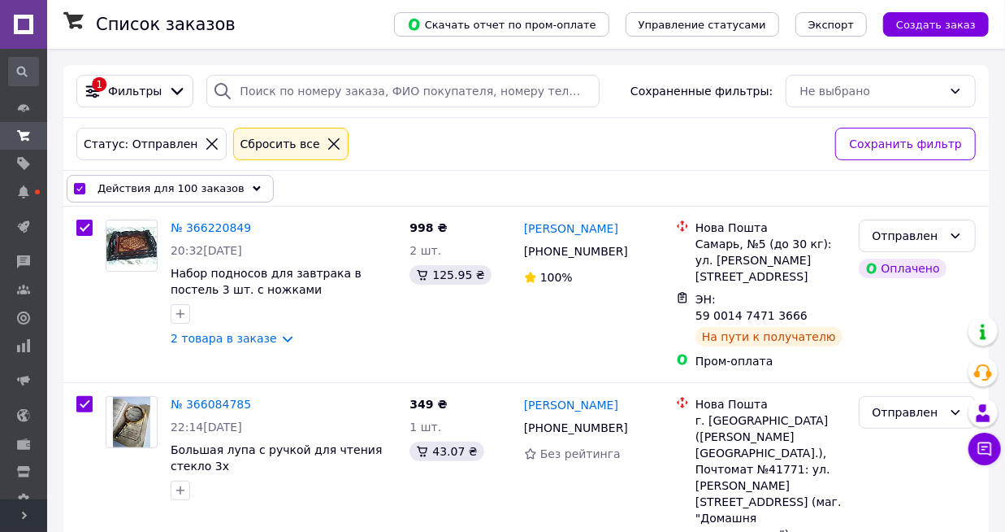
checkbox input "true"
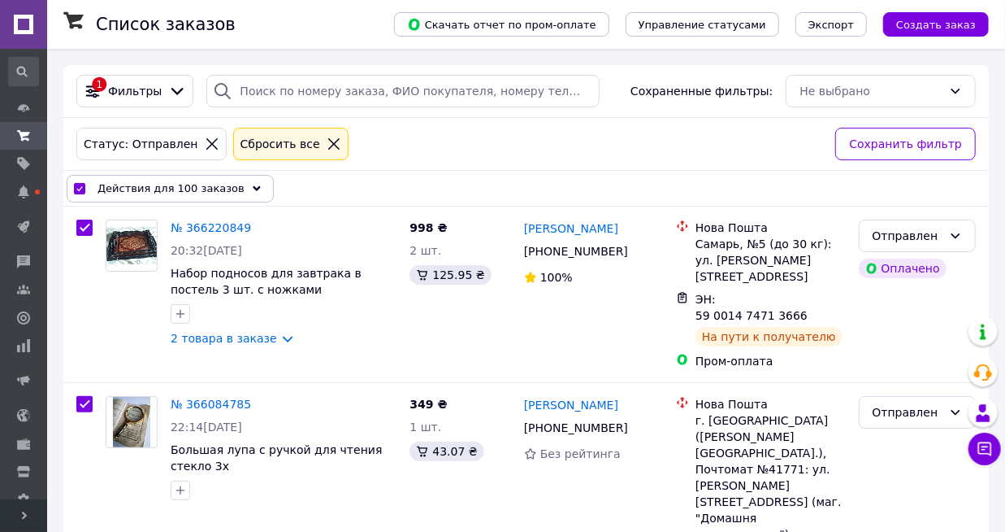
checkbox input "true"
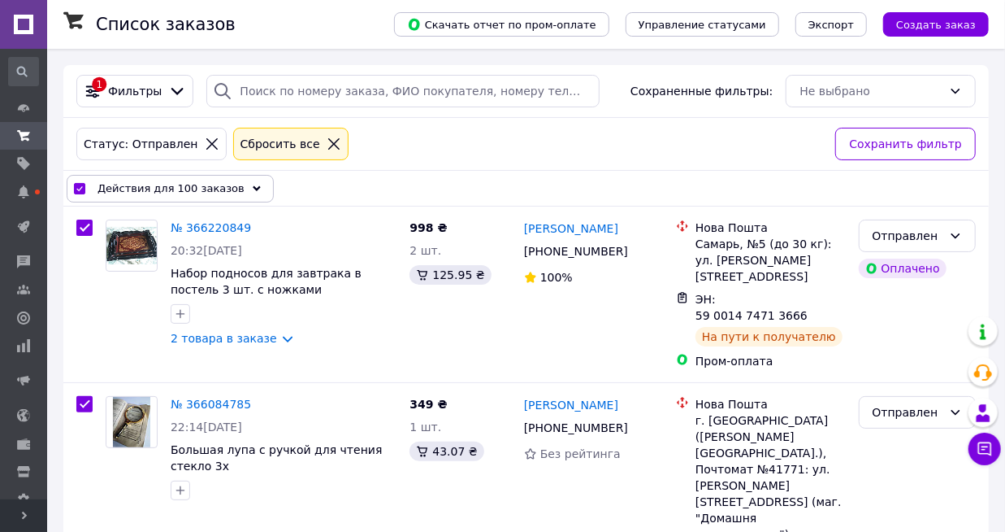
checkbox input "true"
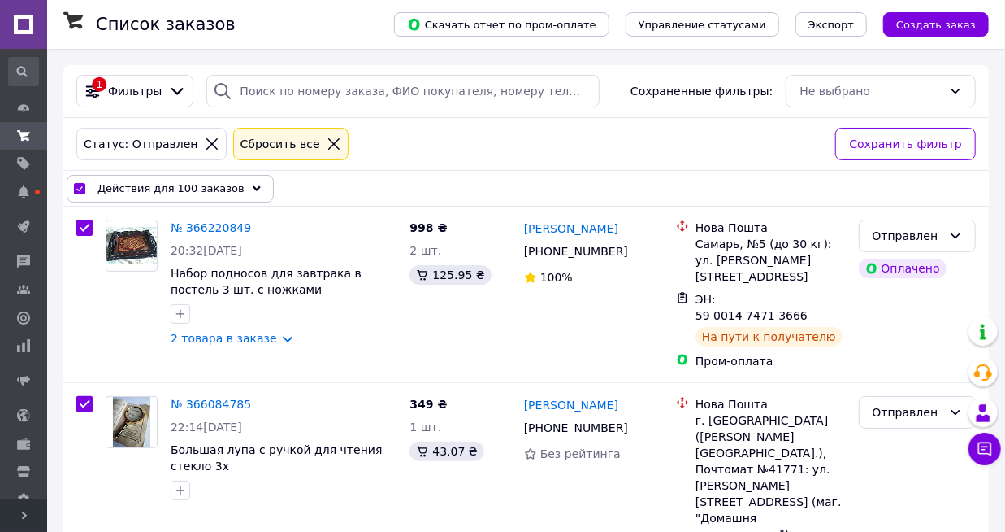
checkbox input "true"
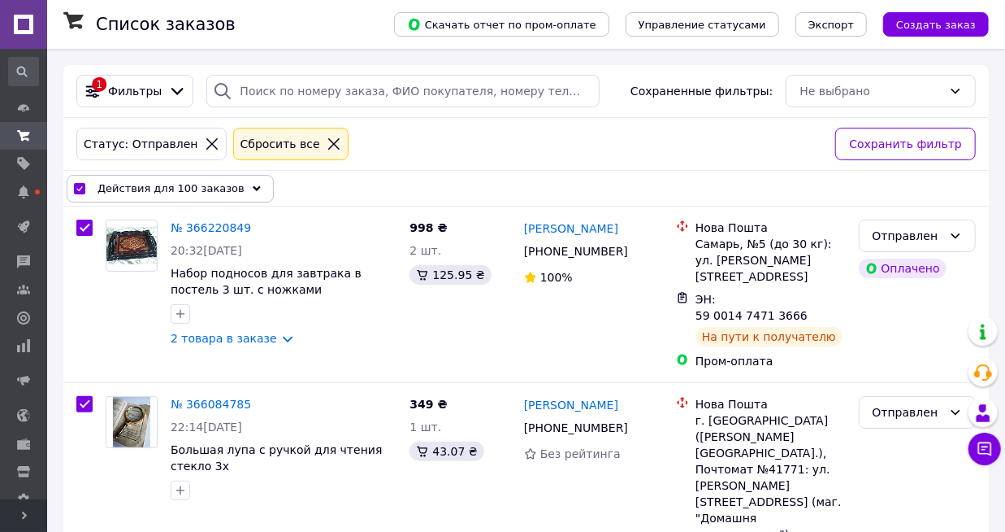
checkbox input "true"
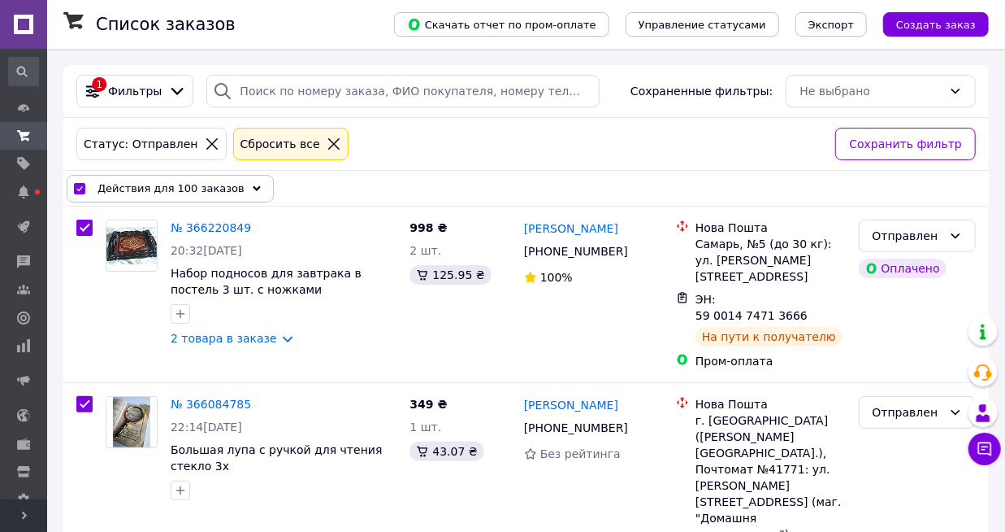
checkbox input "true"
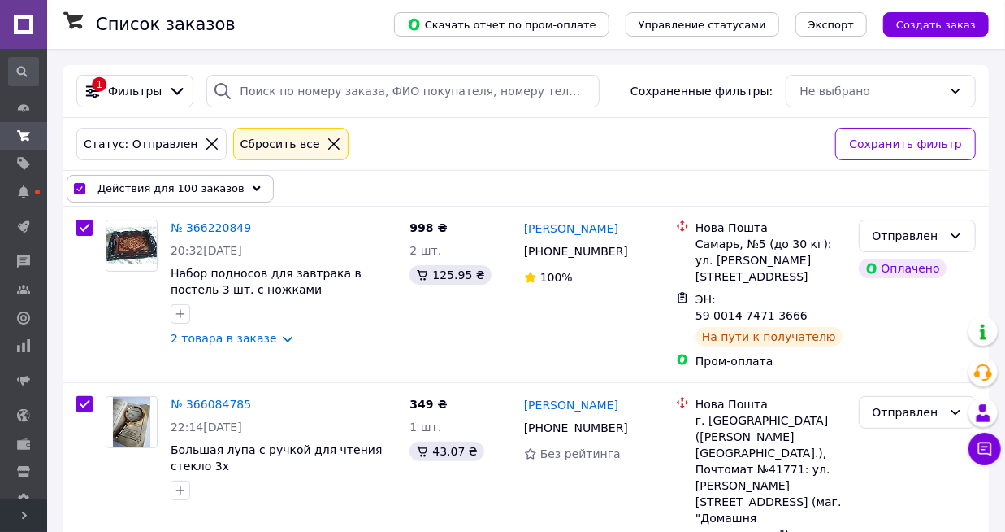
checkbox input "true"
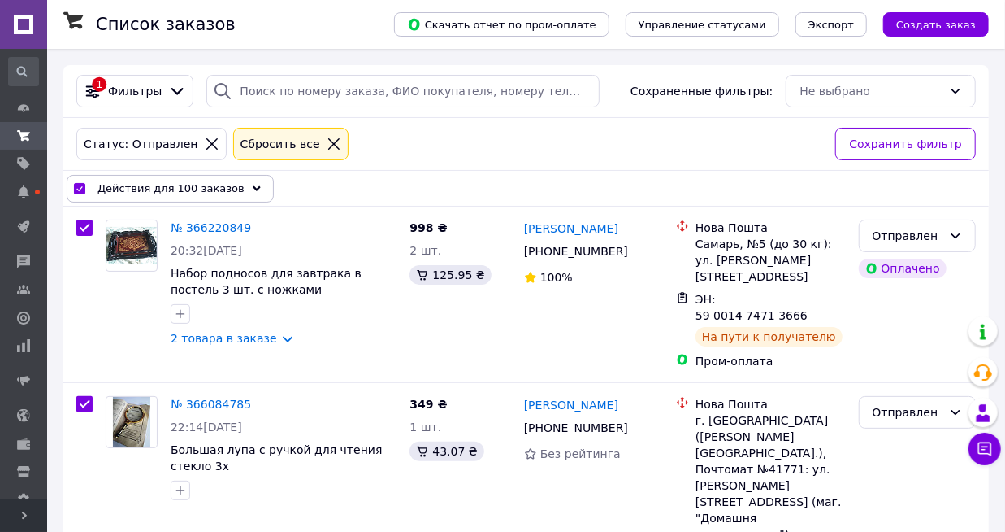
checkbox input "true"
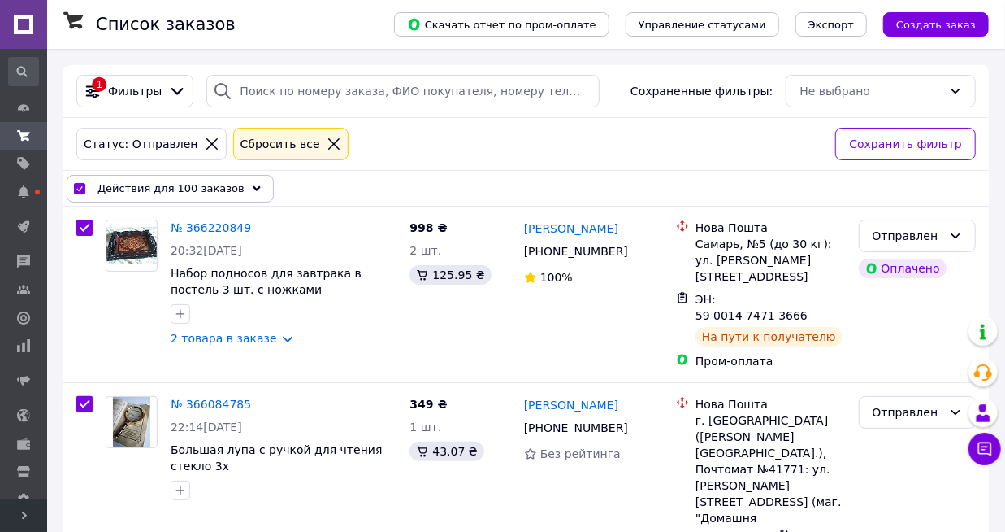
checkbox input "true"
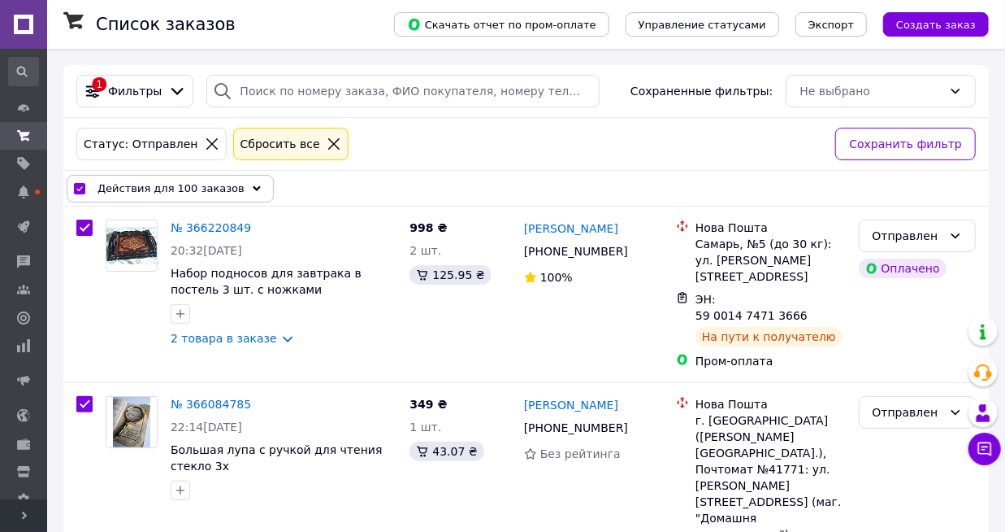
checkbox input "true"
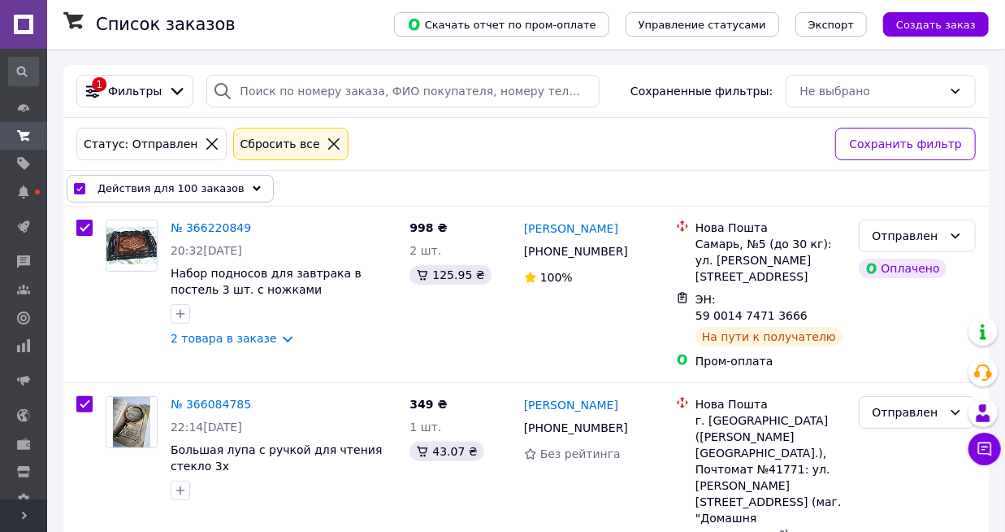
checkbox input "true"
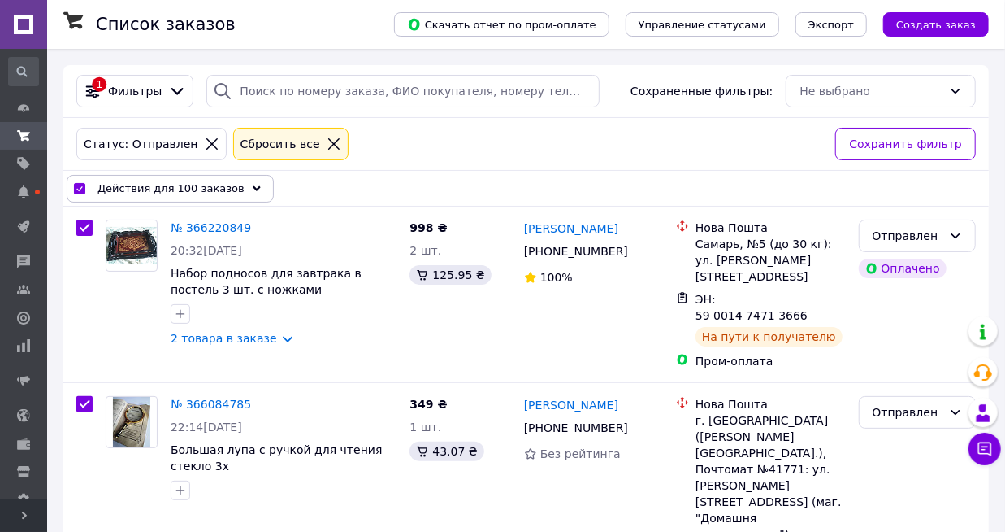
checkbox input "true"
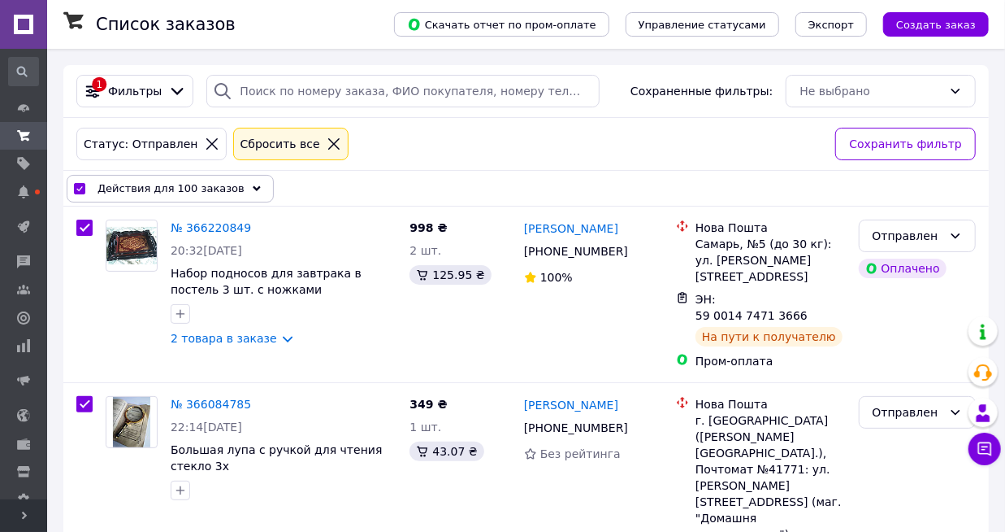
checkbox input "true"
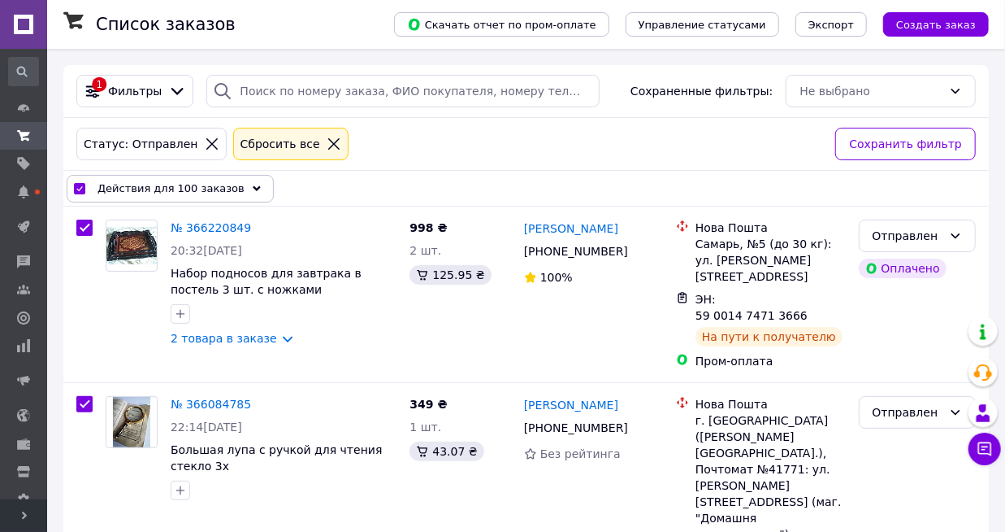
checkbox input "true"
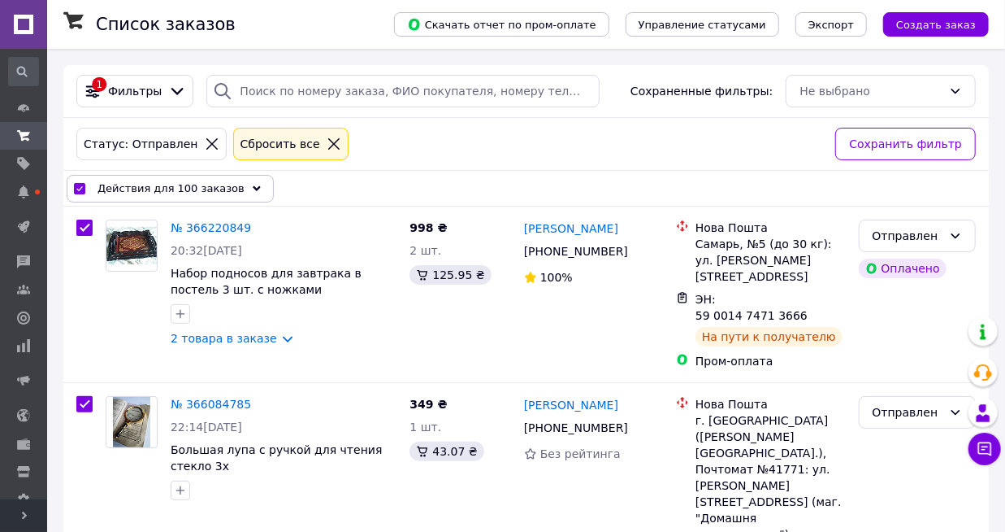
checkbox input "true"
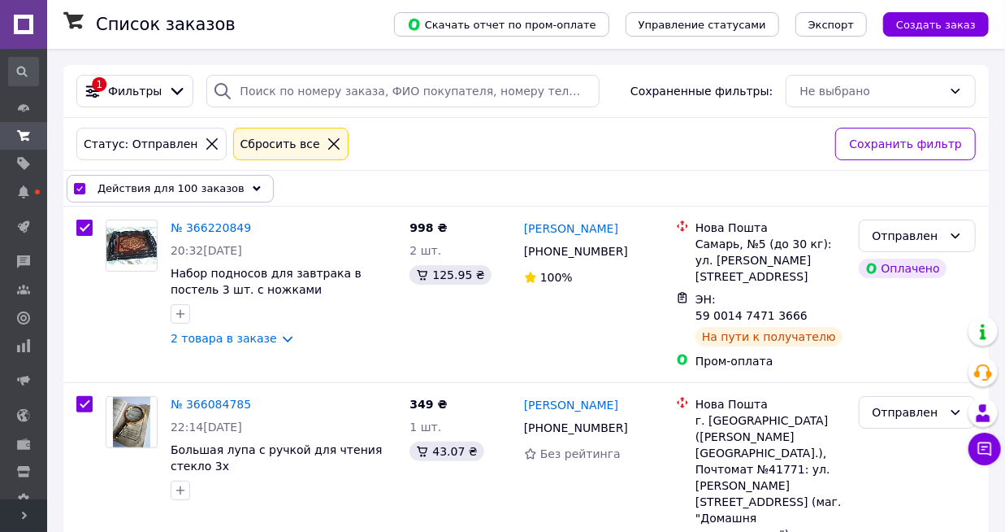
checkbox input "true"
click at [83, 226] on input "checkbox" at bounding box center [84, 227] width 16 height 16
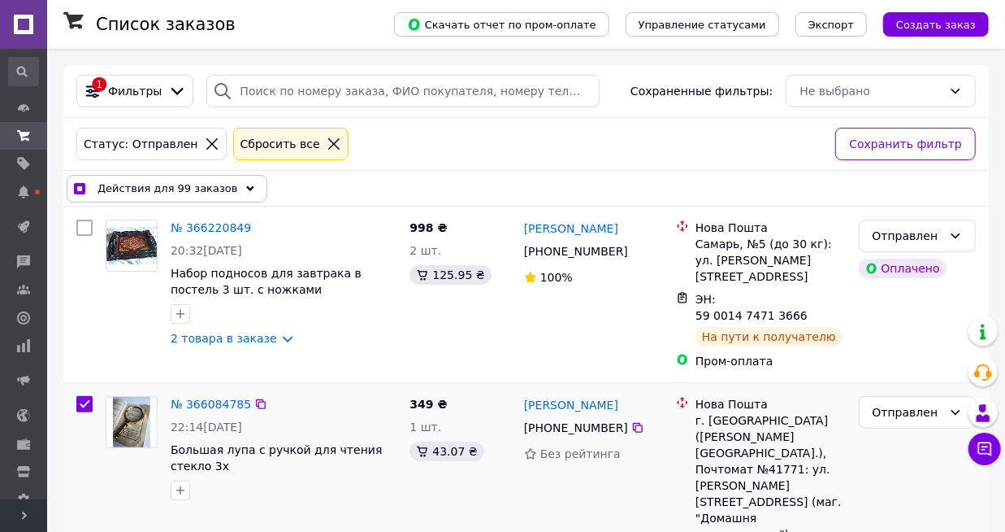
click at [83, 396] on input "checkbox" at bounding box center [84, 404] width 16 height 16
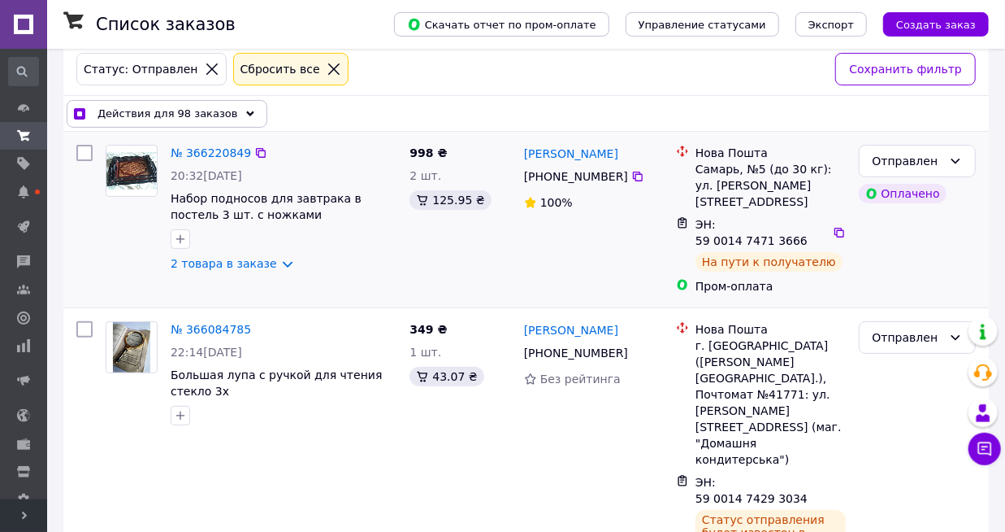
scroll to position [254, 0]
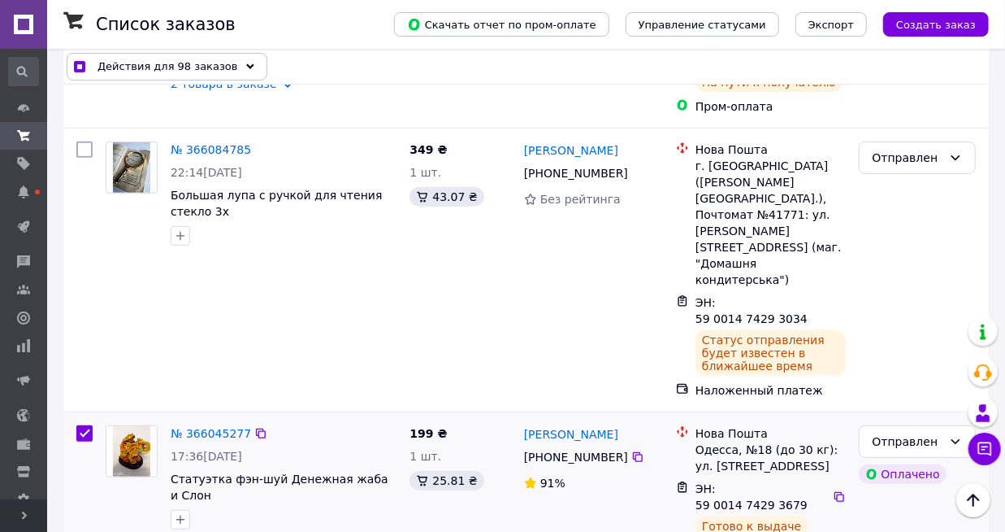
click at [80, 425] on input "checkbox" at bounding box center [84, 433] width 16 height 16
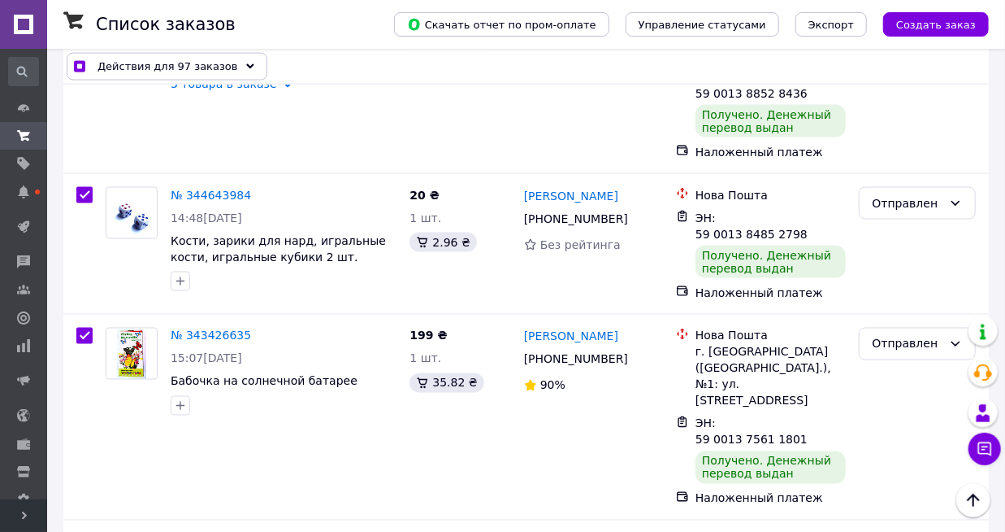
scroll to position [1187, 0]
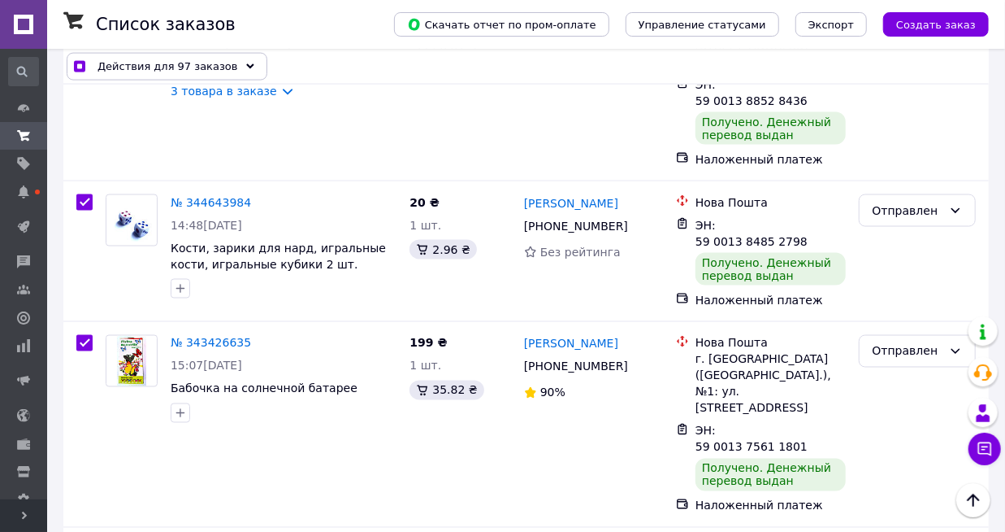
click at [211, 64] on span "Действия для 97 заказов" at bounding box center [168, 67] width 141 height 16
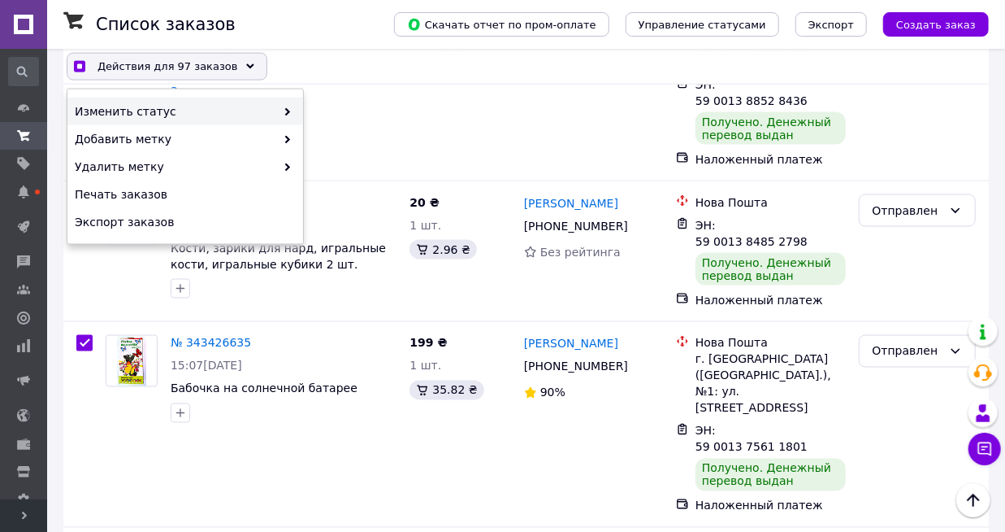
click at [219, 112] on span "Изменить статус" at bounding box center [175, 111] width 201 height 16
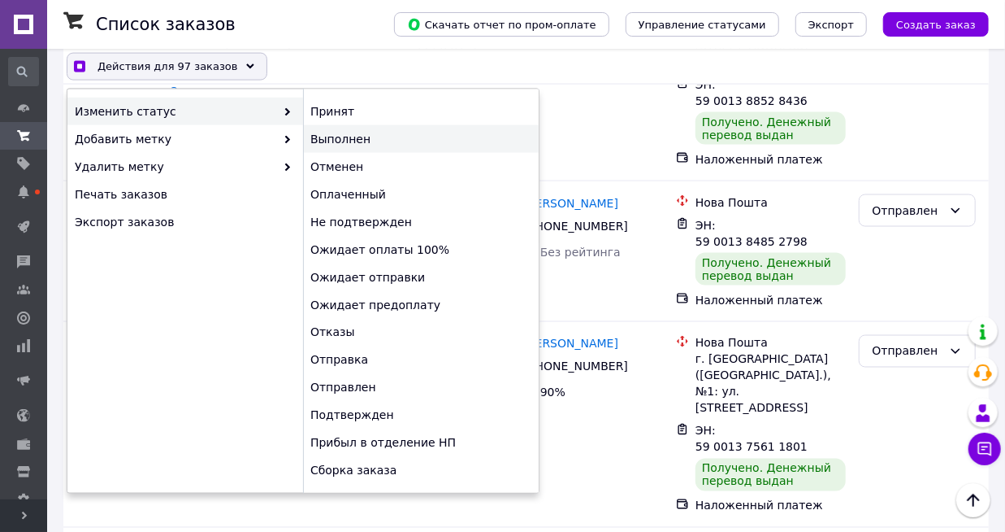
click at [351, 142] on div "Выполнен" at bounding box center [421, 139] width 236 height 28
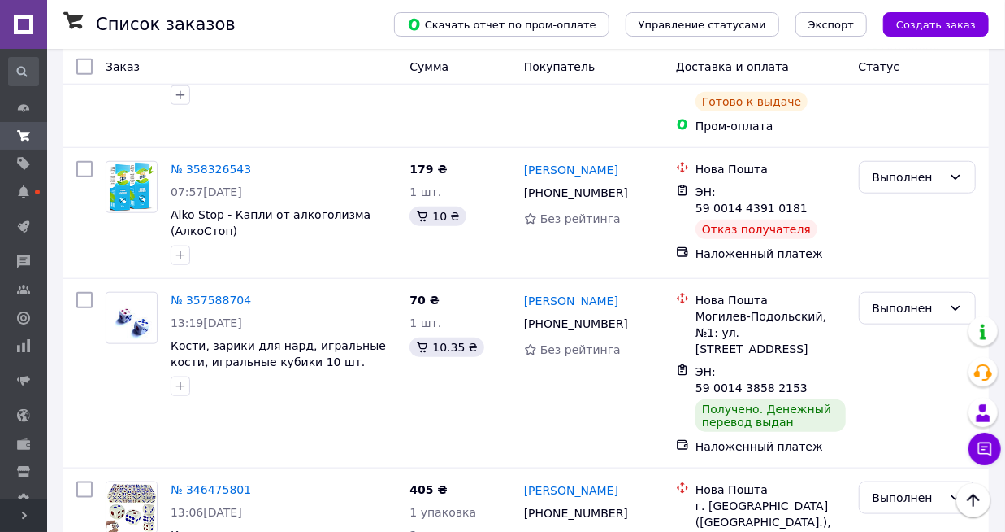
scroll to position [254, 0]
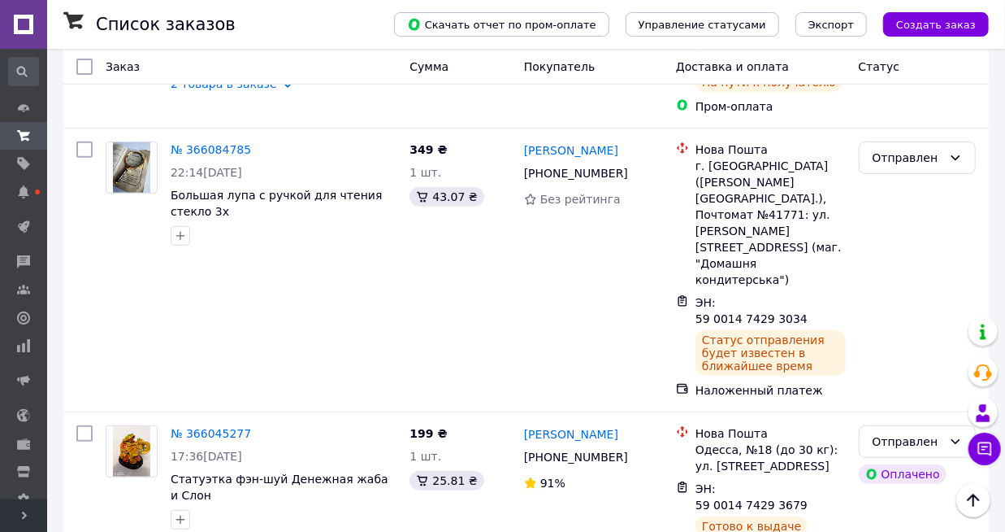
click at [28, 515] on icon at bounding box center [24, 515] width 8 height 8
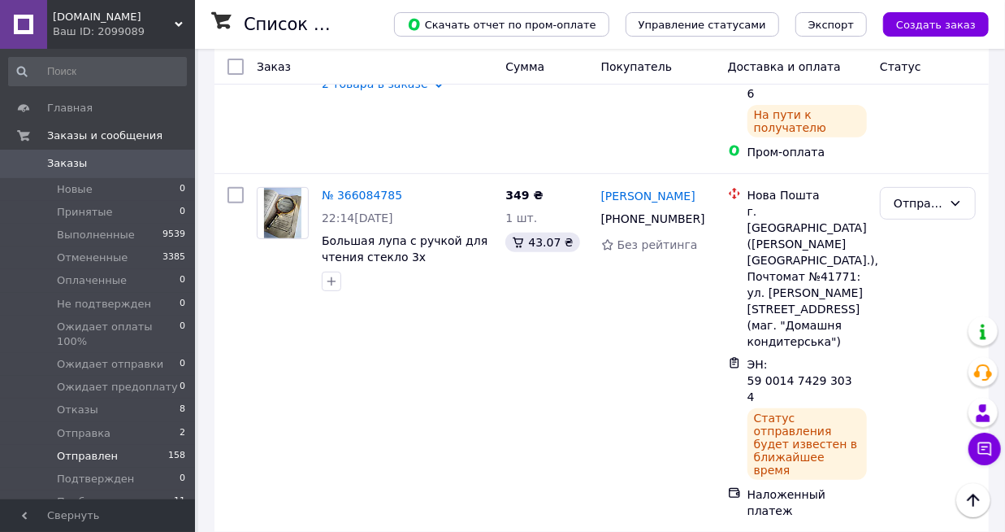
click at [107, 160] on span "Заказы" at bounding box center [98, 163] width 103 height 15
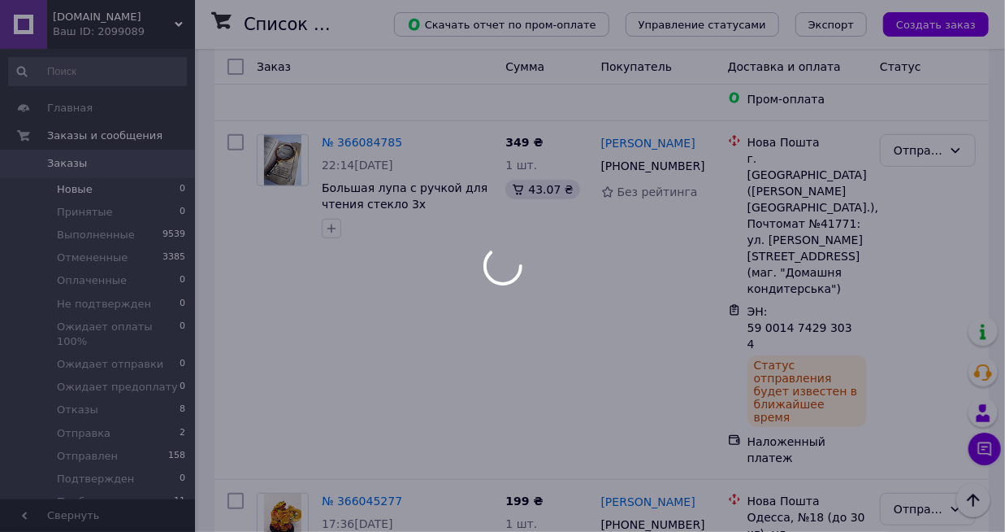
scroll to position [202, 0]
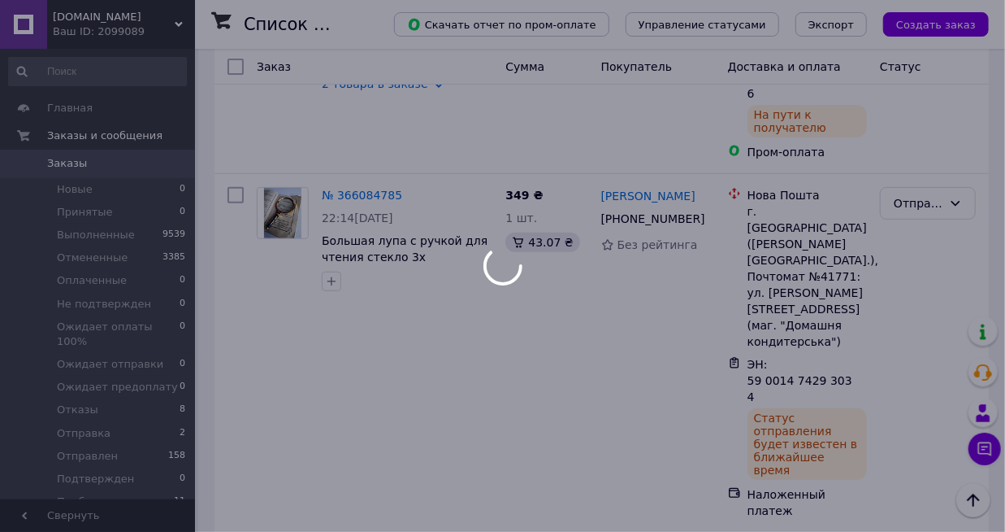
click at [136, 137] on span "Заказы и сообщения" at bounding box center [104, 135] width 115 height 15
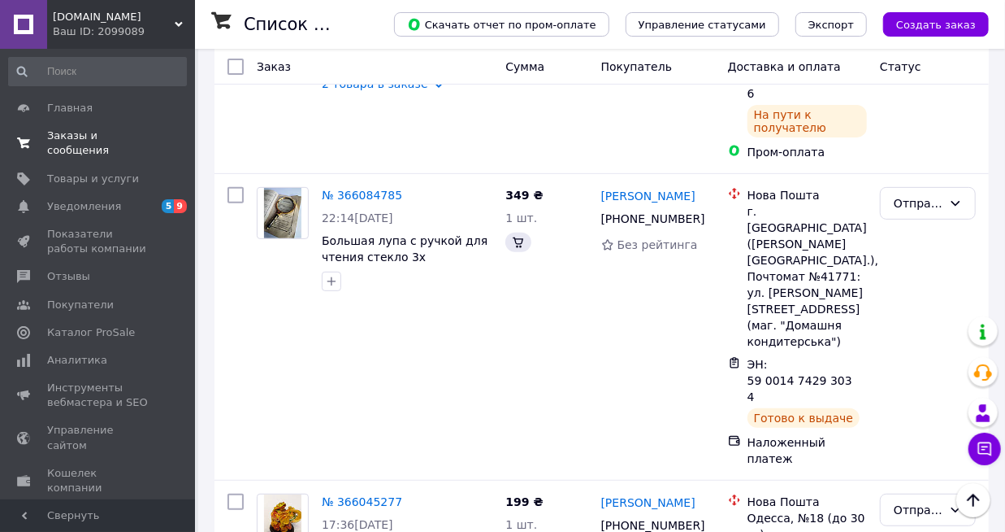
scroll to position [0, 0]
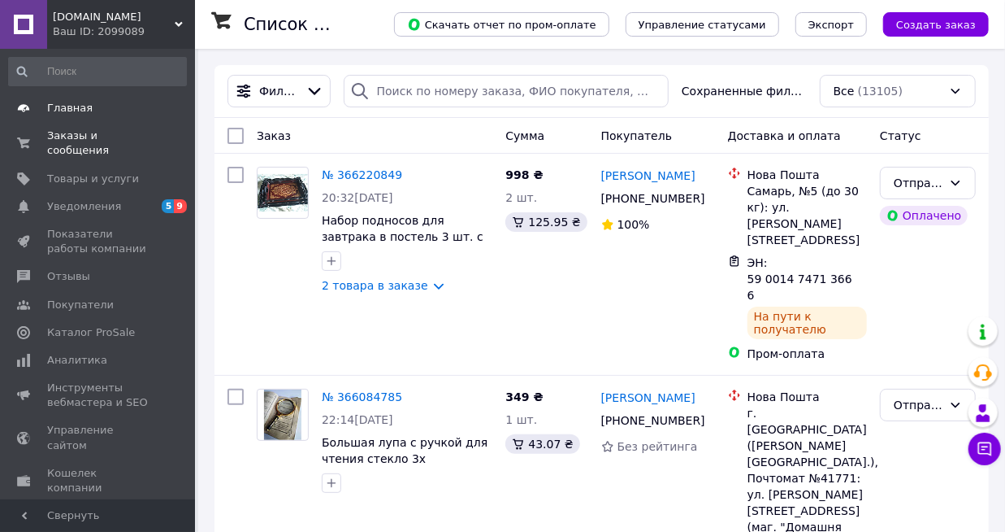
click at [119, 106] on span "Главная" at bounding box center [98, 108] width 103 height 15
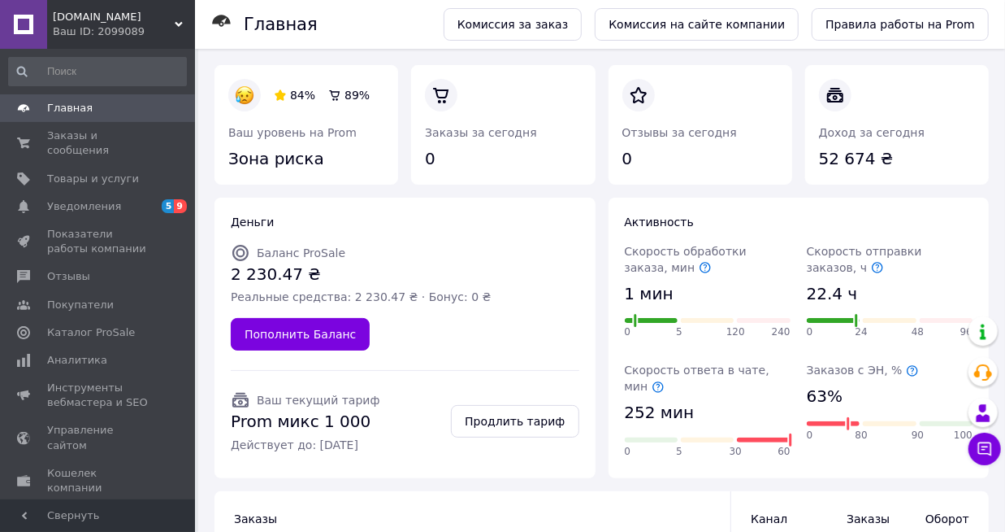
click at [906, 371] on icon at bounding box center [912, 370] width 13 height 13
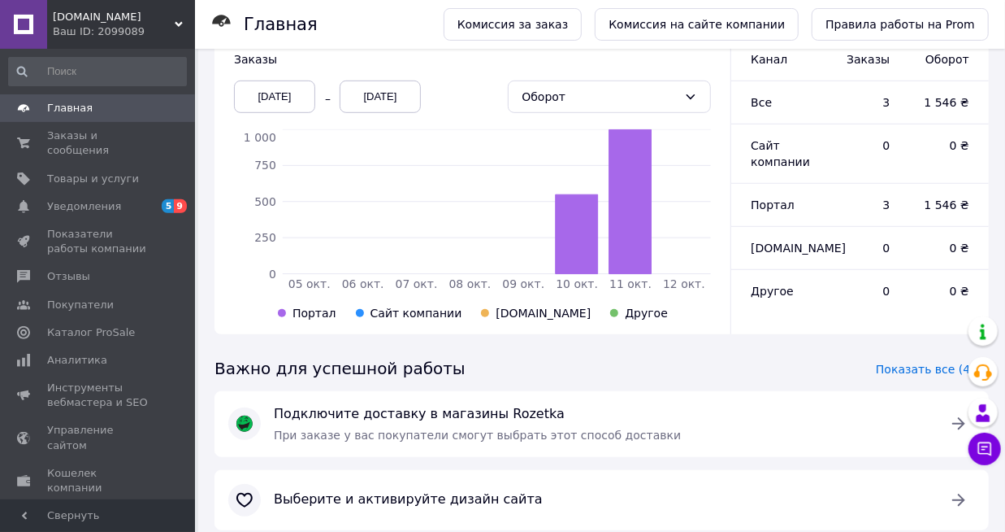
scroll to position [486, 0]
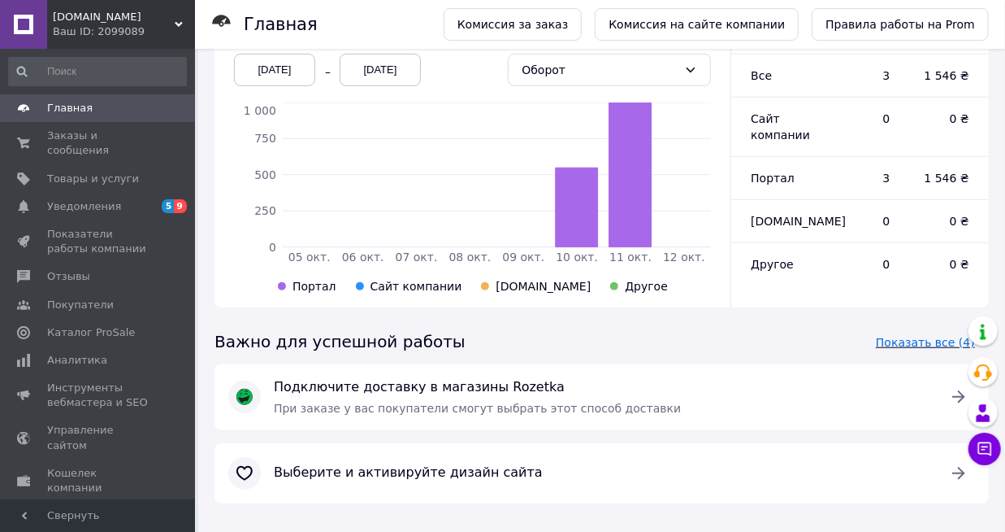
click at [921, 334] on span "Показать все (4)" at bounding box center [925, 342] width 99 height 16
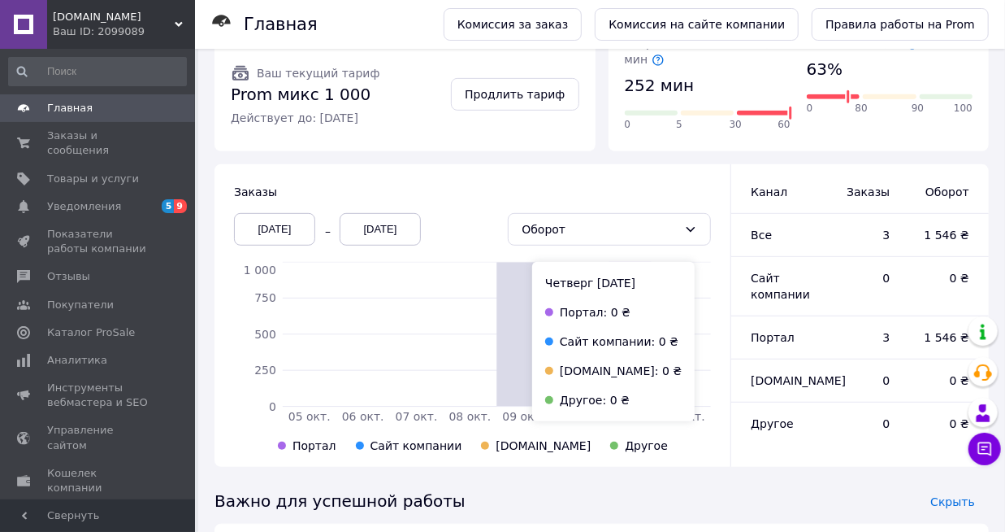
scroll to position [208, 0]
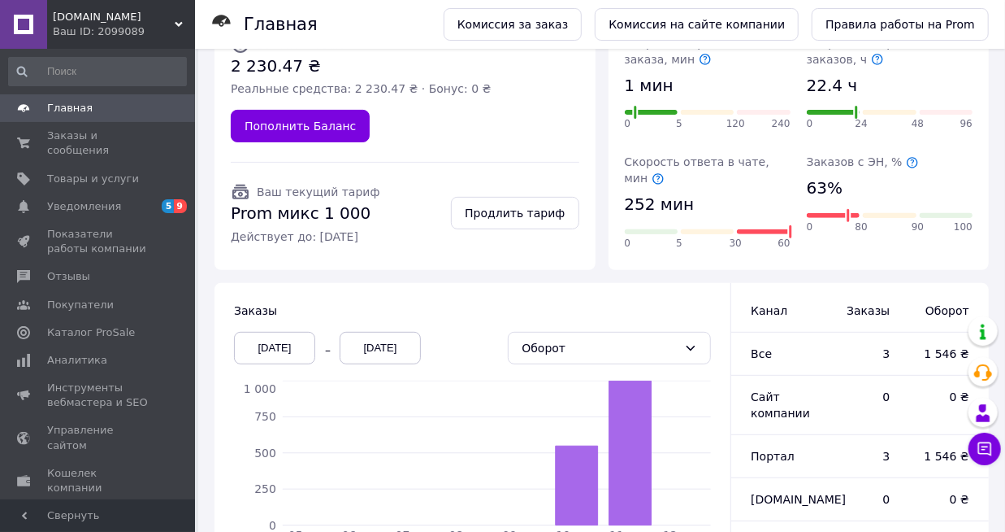
click at [906, 165] on icon at bounding box center [912, 162] width 13 height 13
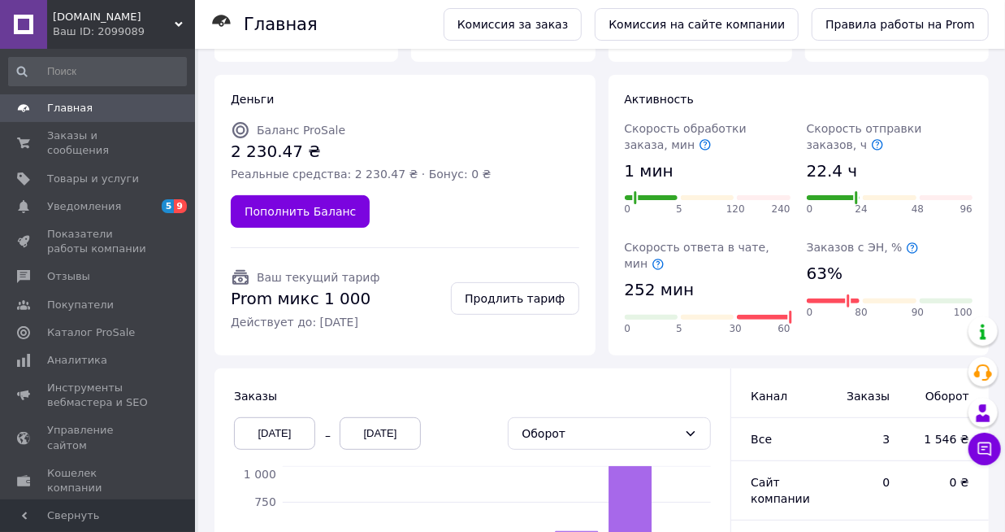
scroll to position [0, 0]
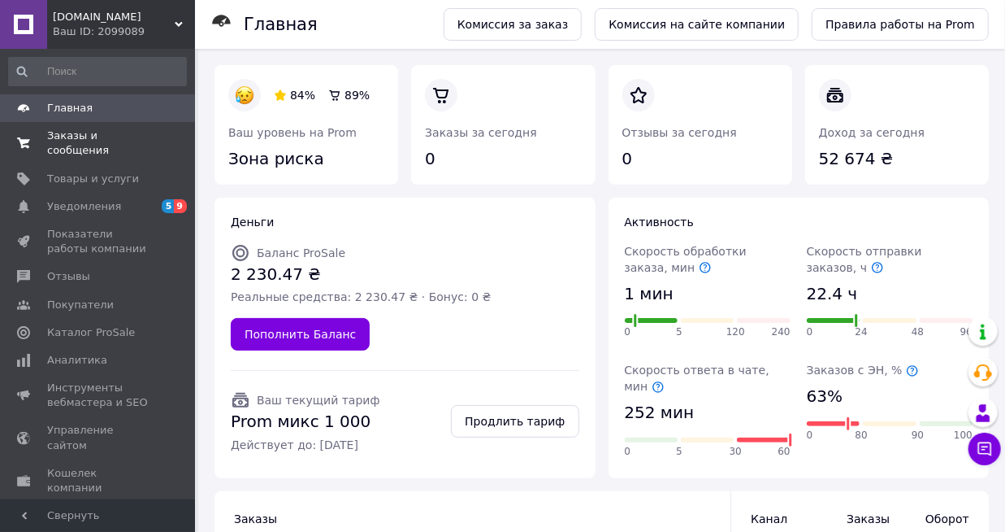
click at [132, 146] on link "Заказы и сообщения 0 0" at bounding box center [97, 143] width 195 height 42
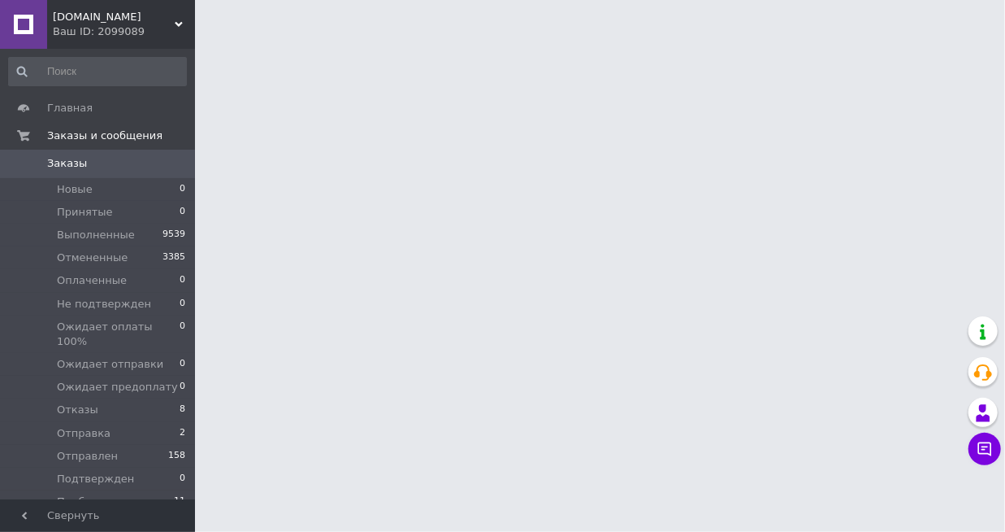
click at [161, 33] on div "Ваш ID: 2099089" at bounding box center [124, 31] width 142 height 15
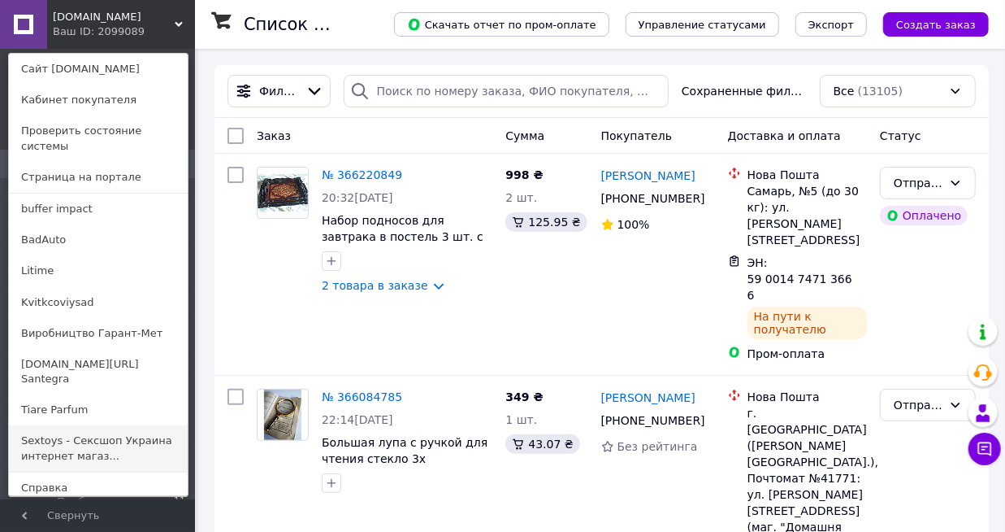
scroll to position [24, 0]
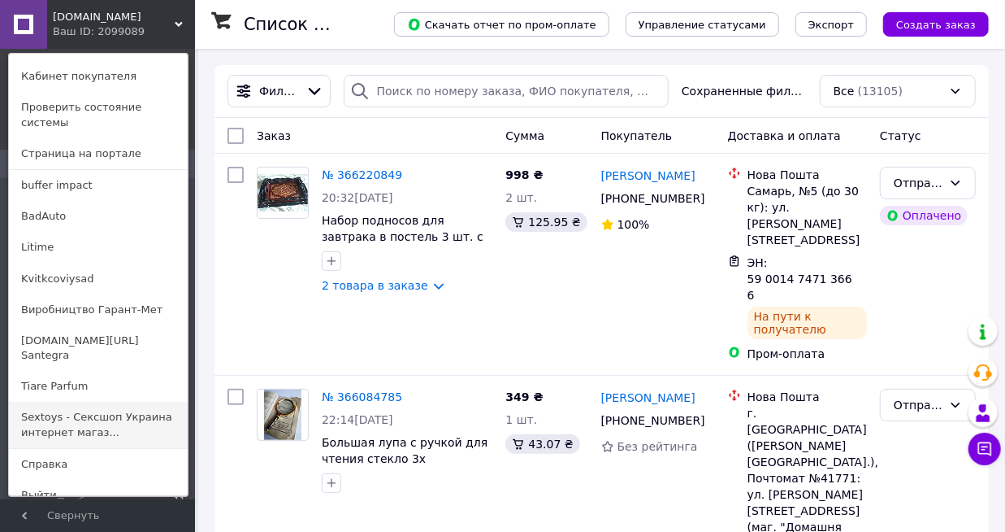
click at [112, 403] on link "Sextoys - Сексшоп Украина интернет магаз..." at bounding box center [98, 424] width 179 height 46
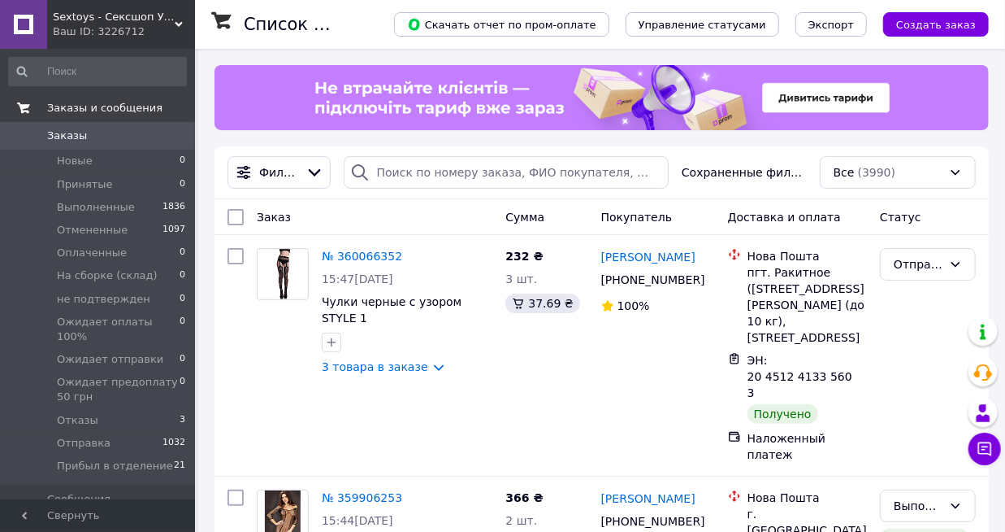
click at [144, 113] on span "Заказы и сообщения" at bounding box center [104, 108] width 115 height 15
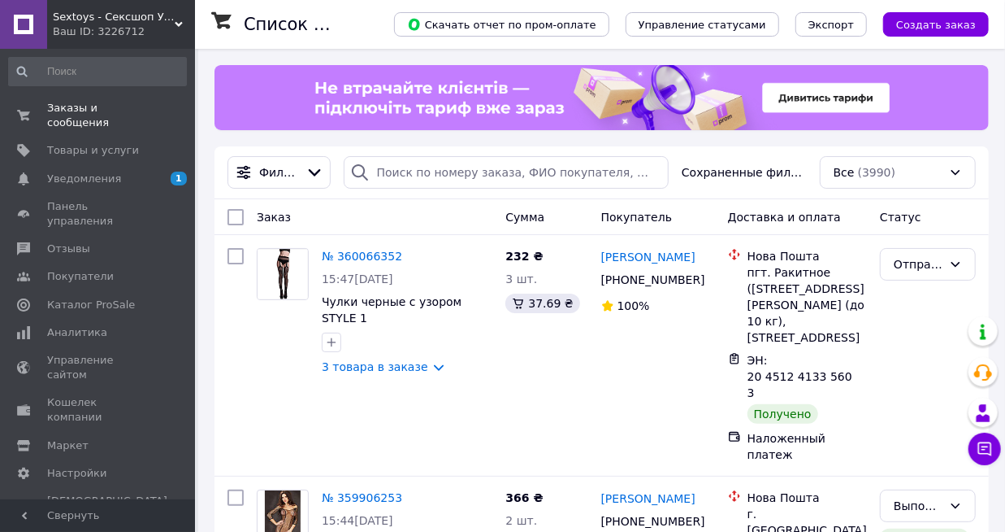
click at [805, 104] on img at bounding box center [602, 97] width 624 height 65
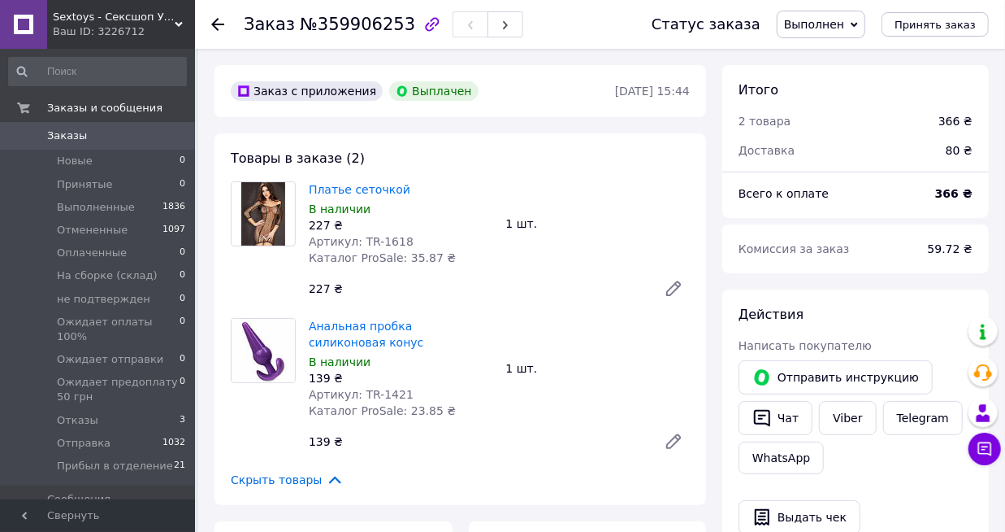
click at [115, 139] on span "Заказы" at bounding box center [98, 135] width 103 height 15
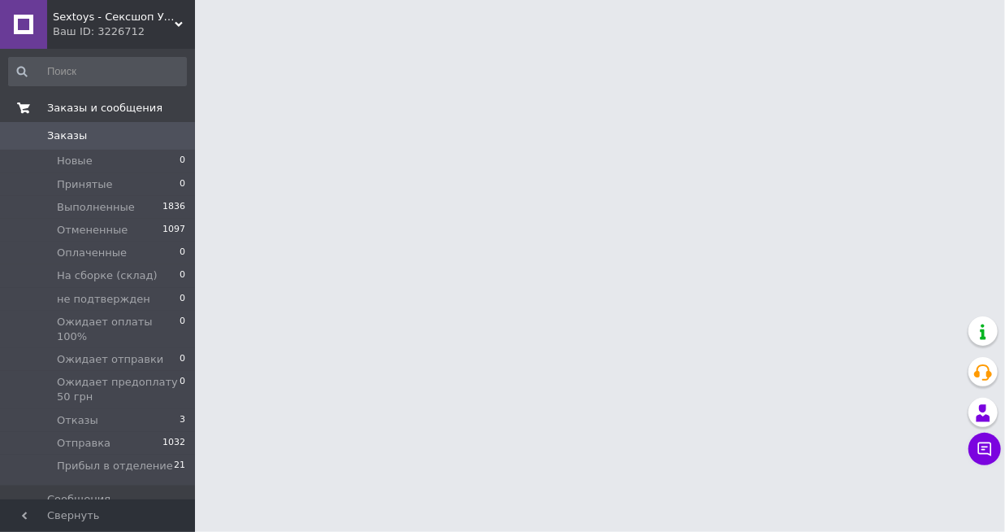
click at [128, 114] on span "Заказы и сообщения" at bounding box center [104, 108] width 115 height 15
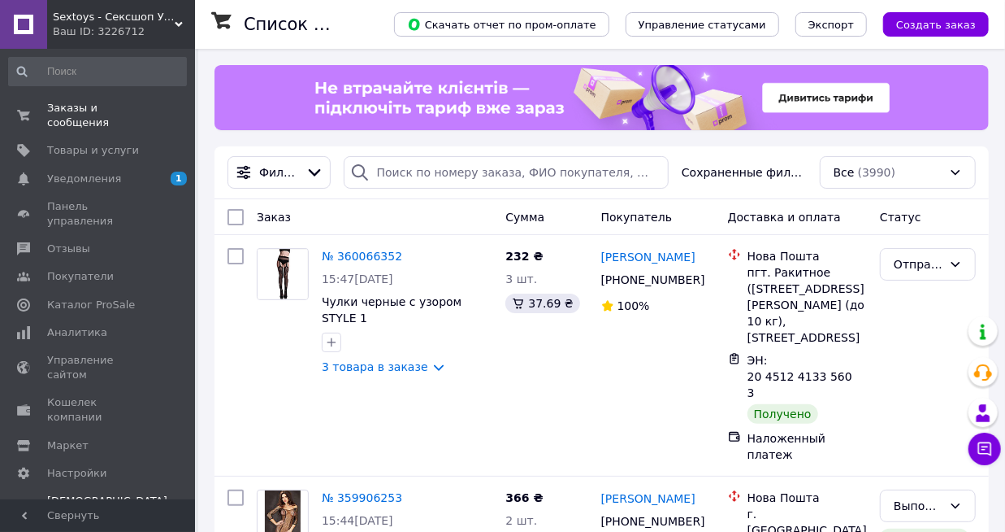
click at [98, 493] on span "Тарифы и счета Бесплатный" at bounding box center [107, 515] width 120 height 45
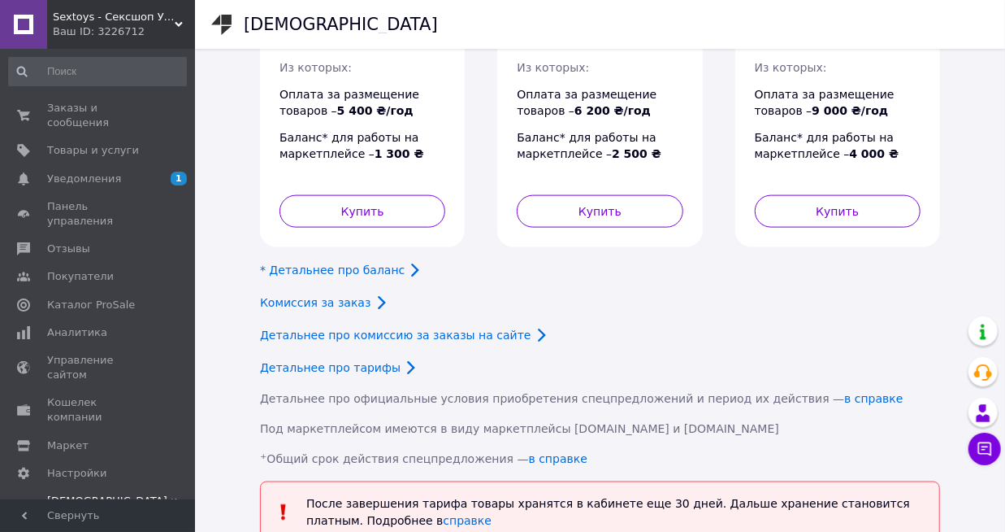
scroll to position [942, 0]
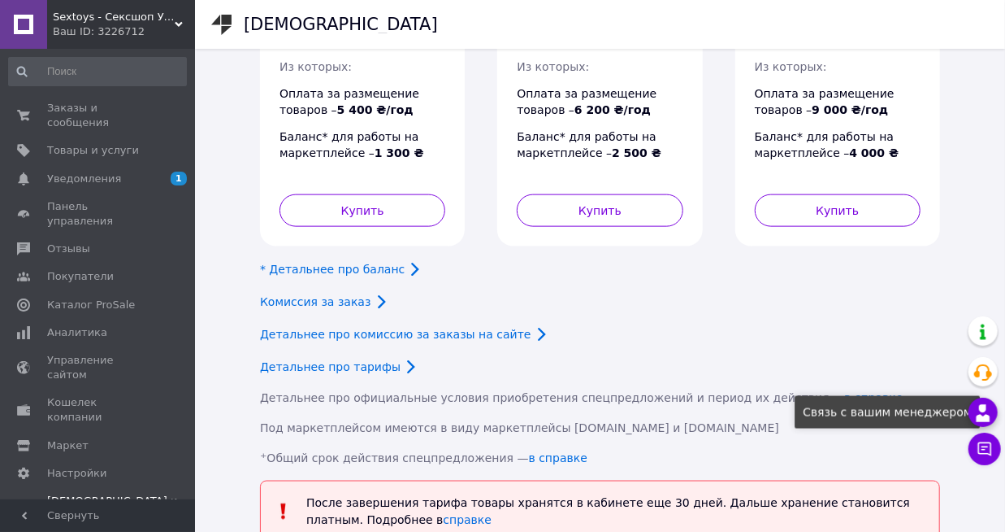
click at [979, 414] on icon at bounding box center [984, 413] width 20 height 20
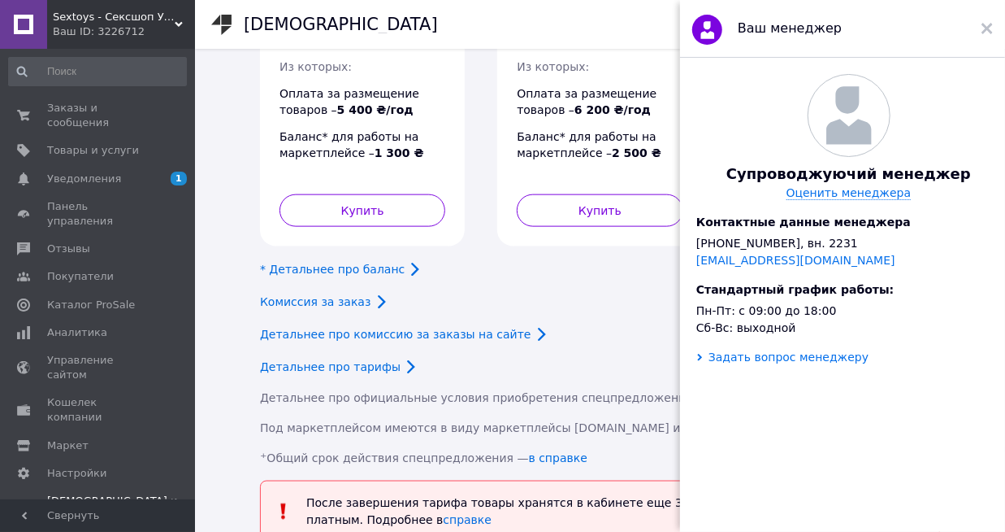
click at [798, 363] on div "Задать вопрос менеджеру" at bounding box center [789, 356] width 160 height 13
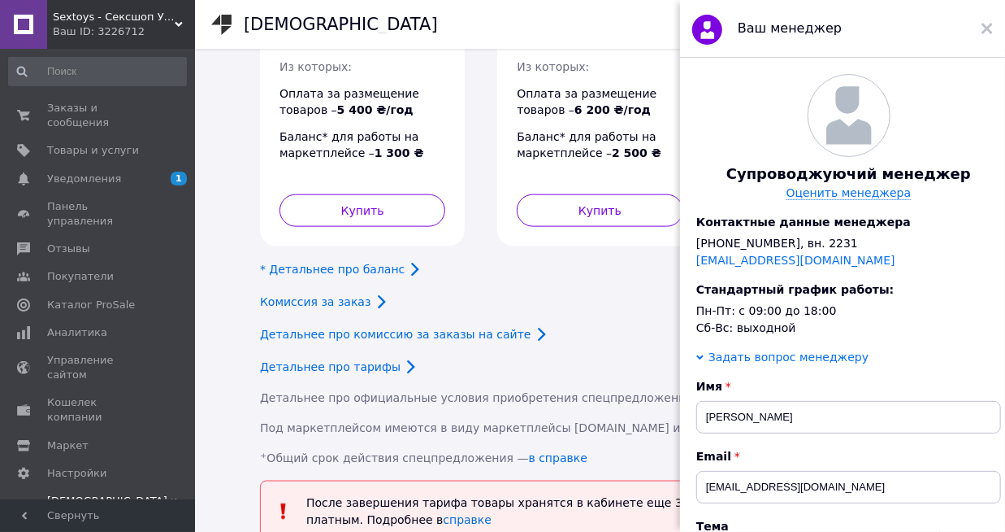
scroll to position [268, 0]
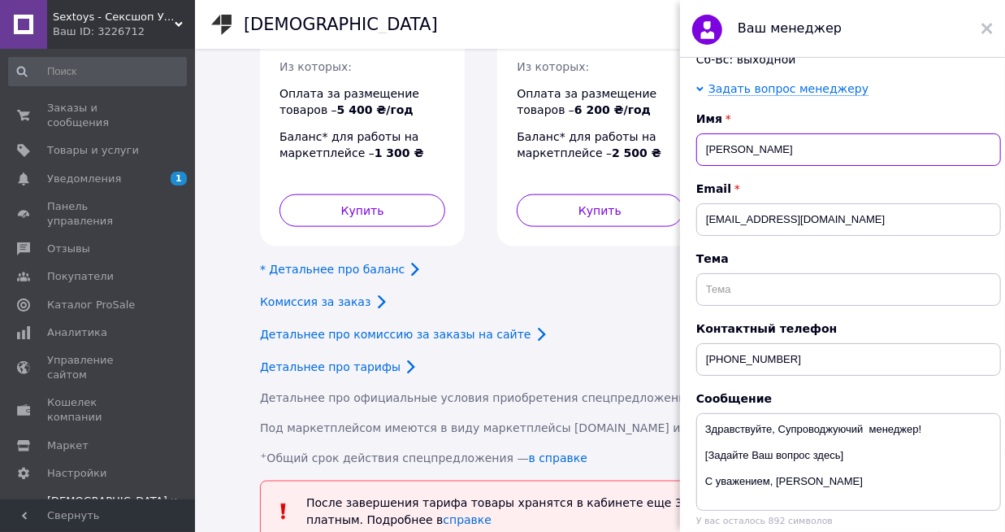
click at [818, 166] on input "[PERSON_NAME]" at bounding box center [849, 149] width 305 height 33
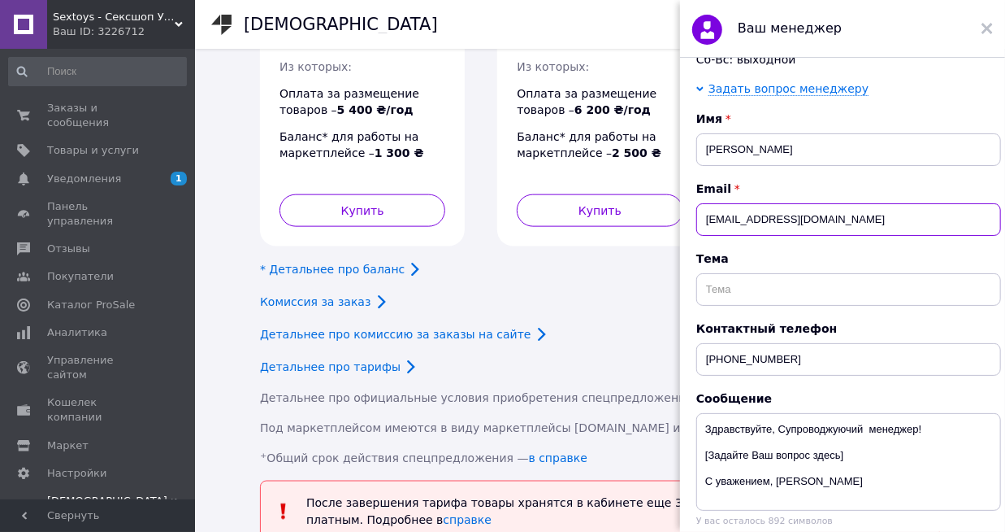
click at [765, 236] on input "[EMAIL_ADDRESS][DOMAIN_NAME]" at bounding box center [849, 219] width 305 height 33
type input "[EMAIL_ADDRESS][DOMAIN_NAME]"
click at [768, 265] on span "Тема" at bounding box center [849, 258] width 305 height 13
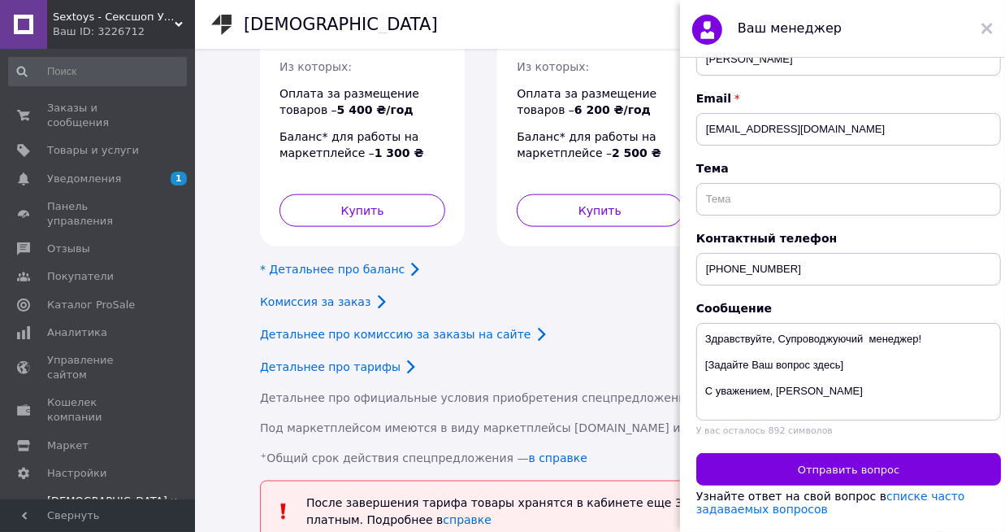
scroll to position [388, 0]
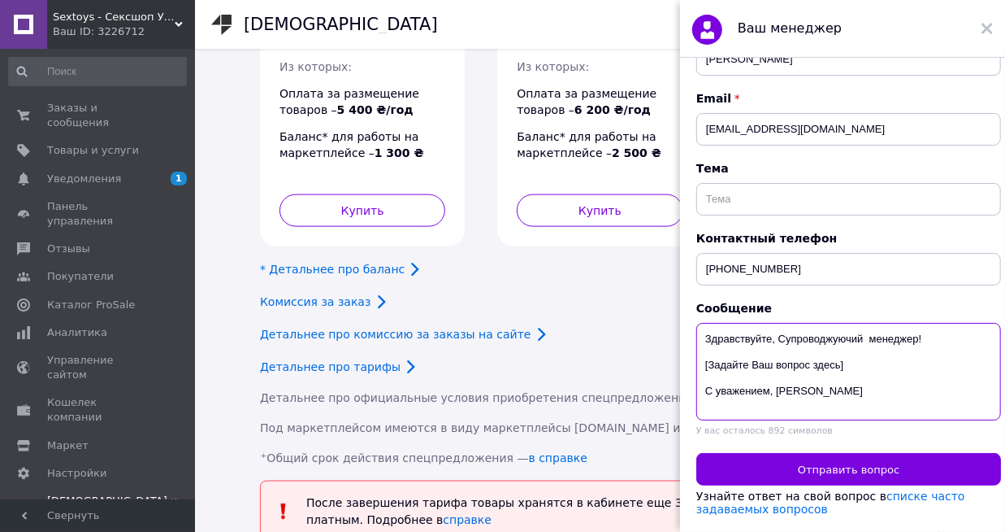
click at [773, 365] on textarea "Здравствуйте, Супроводжуючий менеджер! [Задайте Ваш вопрос здесь] С уважением, …" at bounding box center [849, 372] width 305 height 98
type textarea "Здравствуйте, Супроводжуючий менеджер! Сформируйте счет на оплату со скидкой! Ч…"
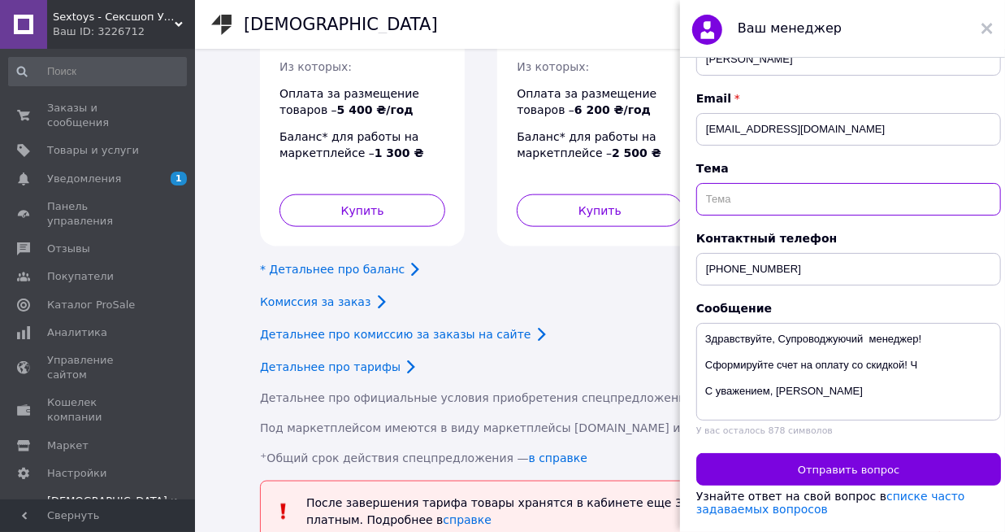
click at [784, 192] on input "text" at bounding box center [849, 199] width 305 height 33
type input "Оплата тарифа со скидкой"
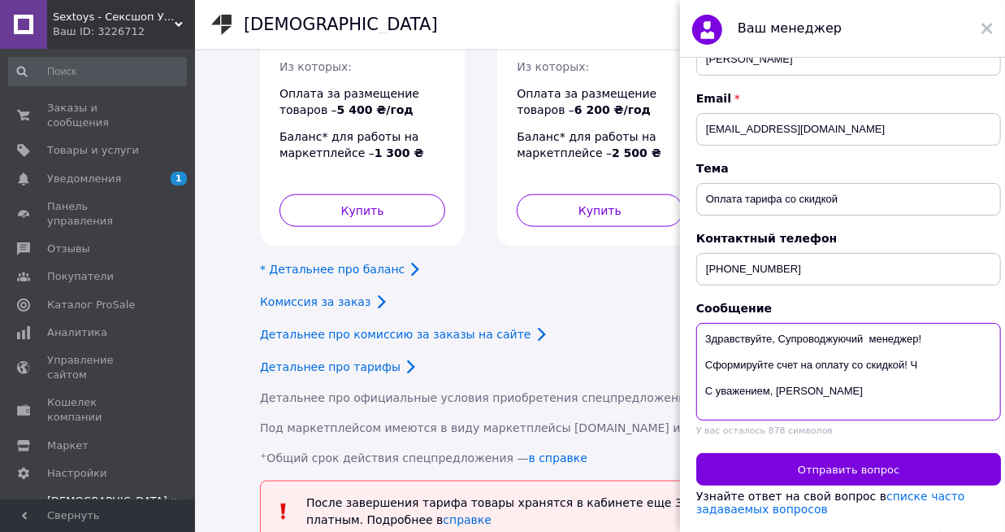
click at [921, 362] on textarea "Здравствуйте, Супроводжуючий менеджер! Сформируйте счет на оплату со скидкой! Ч…" at bounding box center [849, 372] width 305 height 98
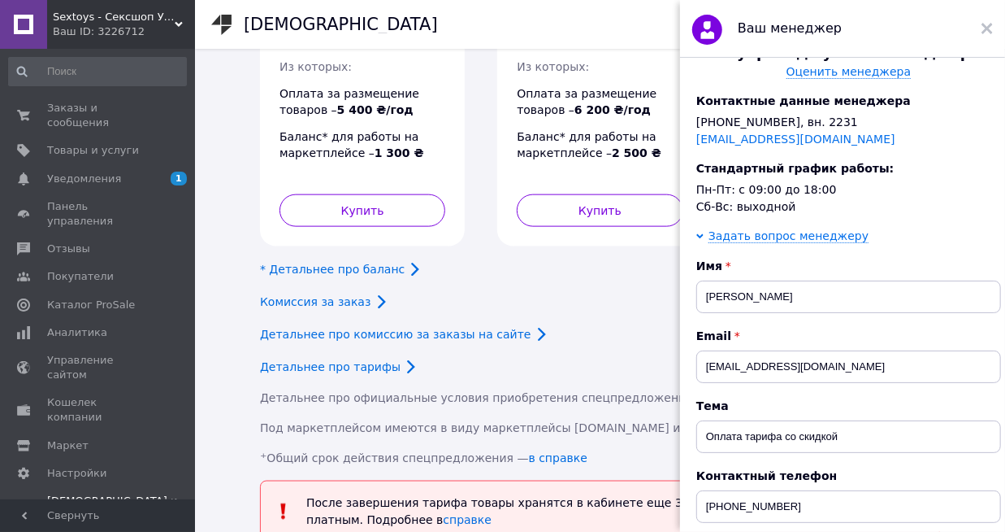
scroll to position [119, 0]
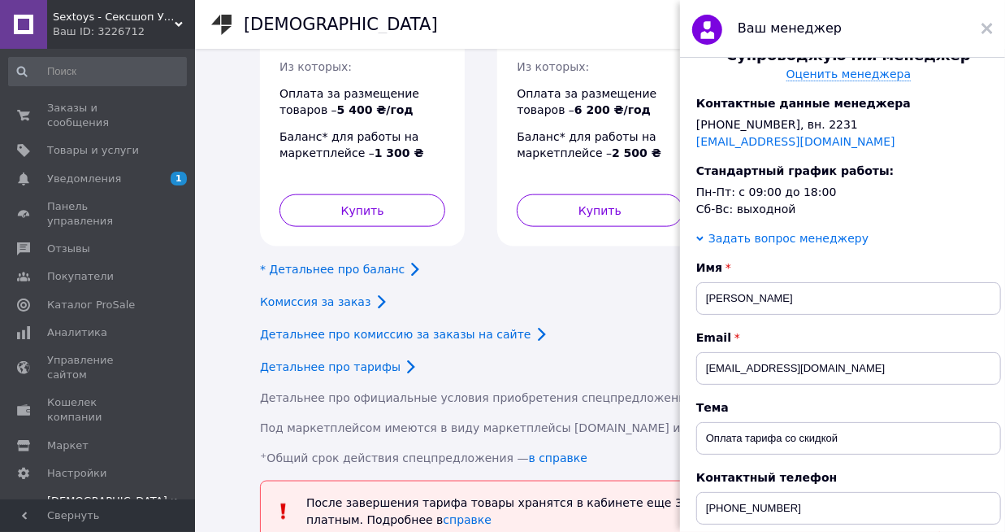
type textarea "Здравствуйте, Супроводжуючий менеджер! Сформируйте счет на оплату со скидкой! Ч…"
click at [805, 245] on div "Задать вопрос менеджеру" at bounding box center [789, 238] width 160 height 13
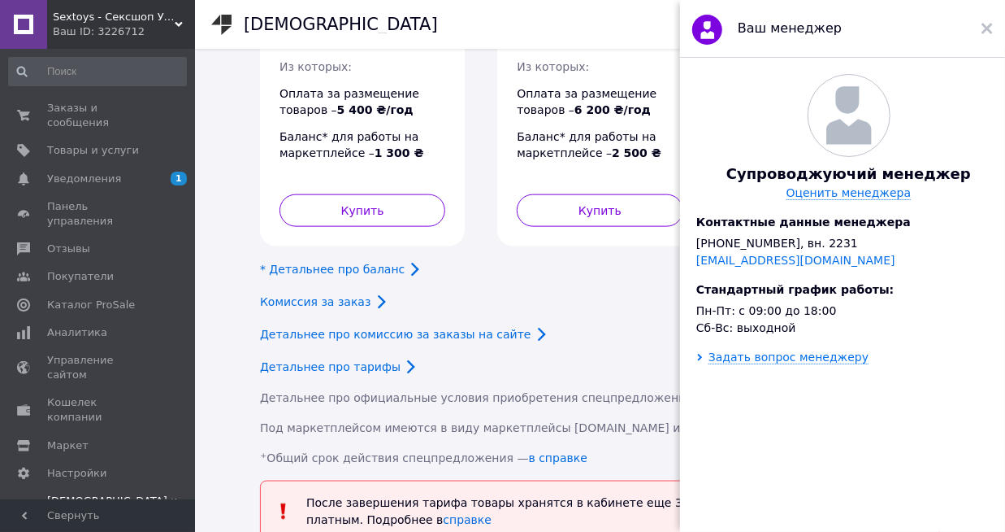
click at [796, 384] on div "Супроводжуючий менеджер Оценить менеджера Контактные данные менеджера [PHONE_NU…" at bounding box center [848, 295] width 337 height 474
click at [805, 363] on div "Задать вопрос менеджеру" at bounding box center [789, 356] width 160 height 13
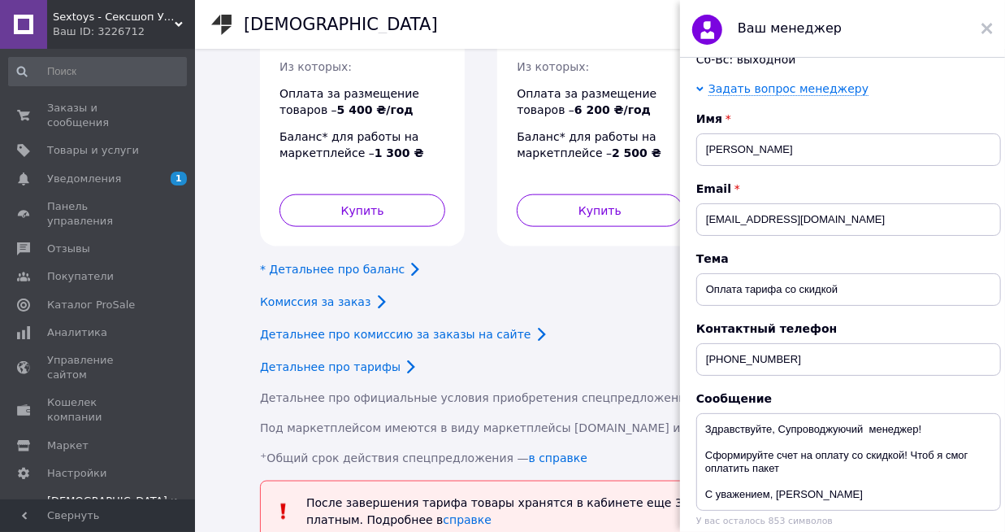
scroll to position [388, 0]
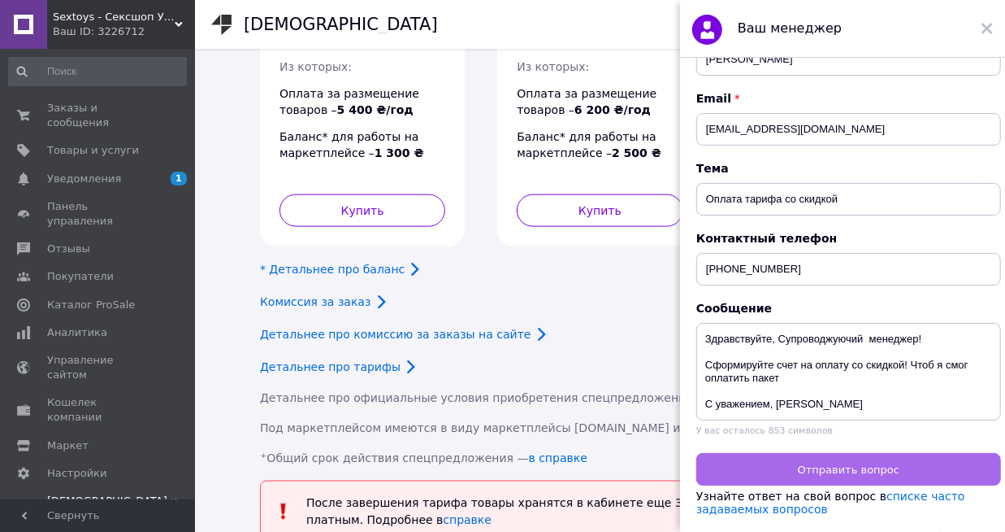
click at [898, 461] on button "Отправить вопрос" at bounding box center [849, 469] width 305 height 33
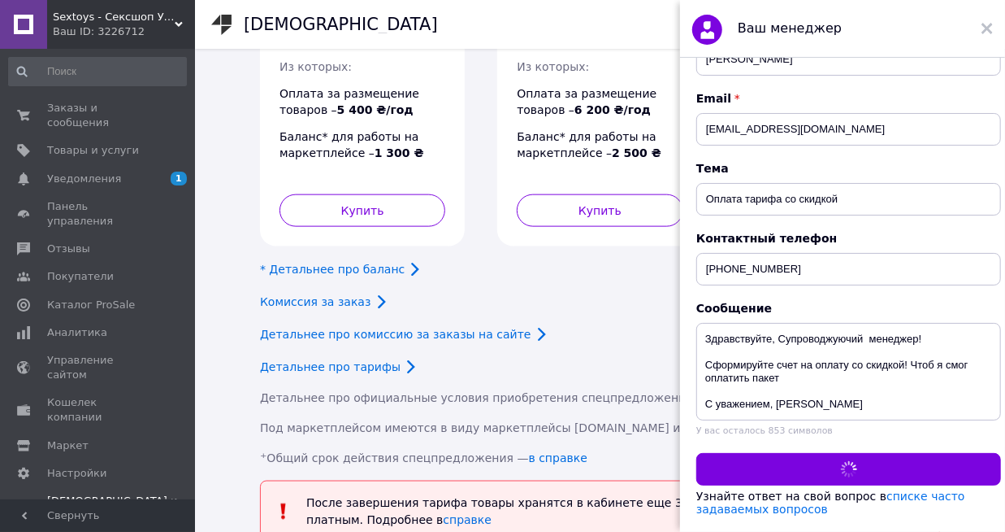
scroll to position [0, 0]
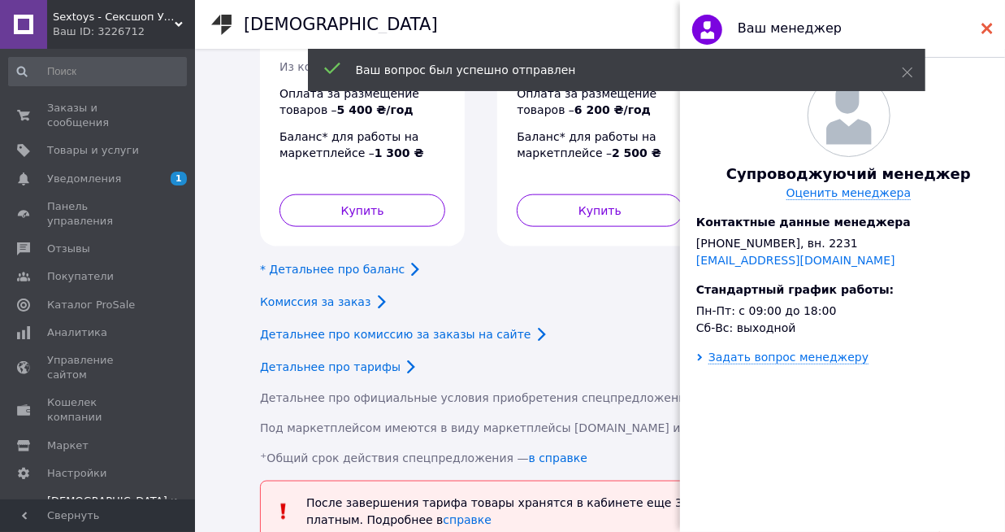
click at [986, 28] on use at bounding box center [987, 28] width 11 height 11
